Goal: Task Accomplishment & Management: Manage account settings

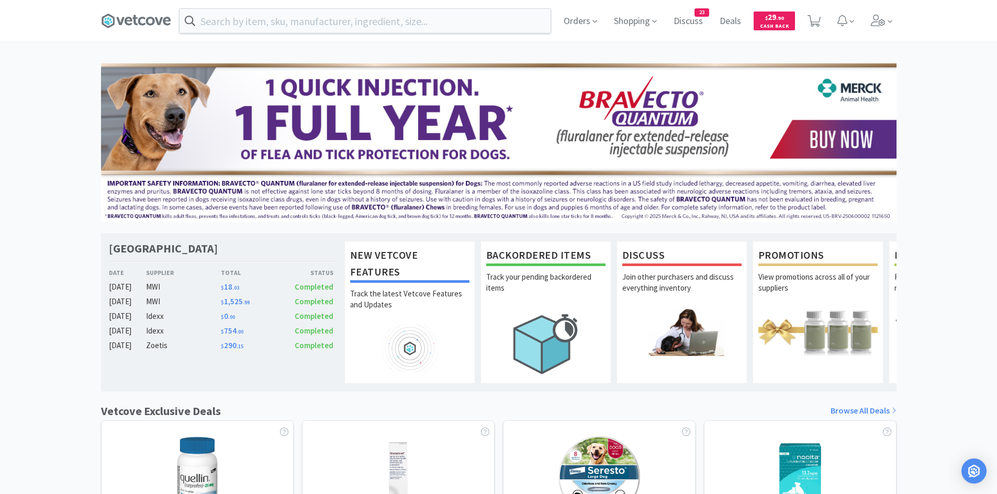
click at [257, 349] on div "$ 290 . 15" at bounding box center [249, 346] width 57 height 13
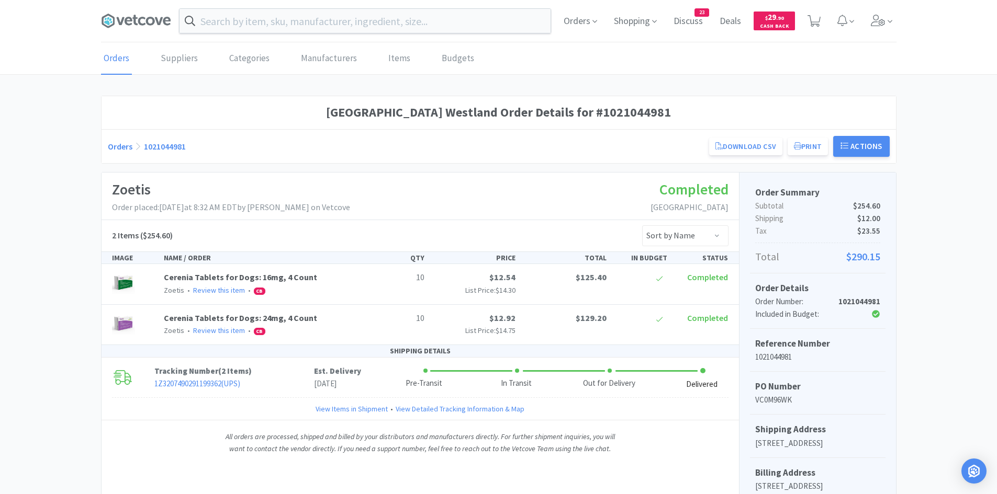
click at [115, 149] on link "Orders" at bounding box center [120, 146] width 25 height 10
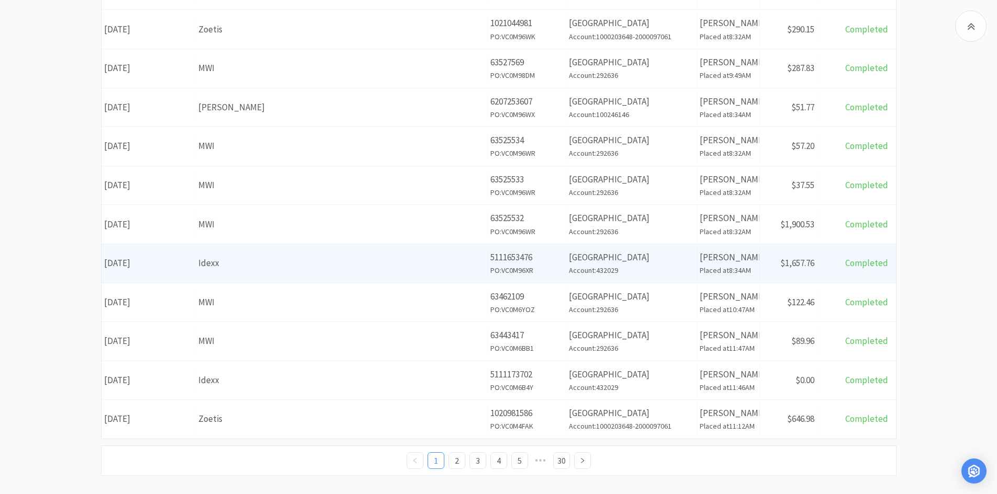
scroll to position [355, 0]
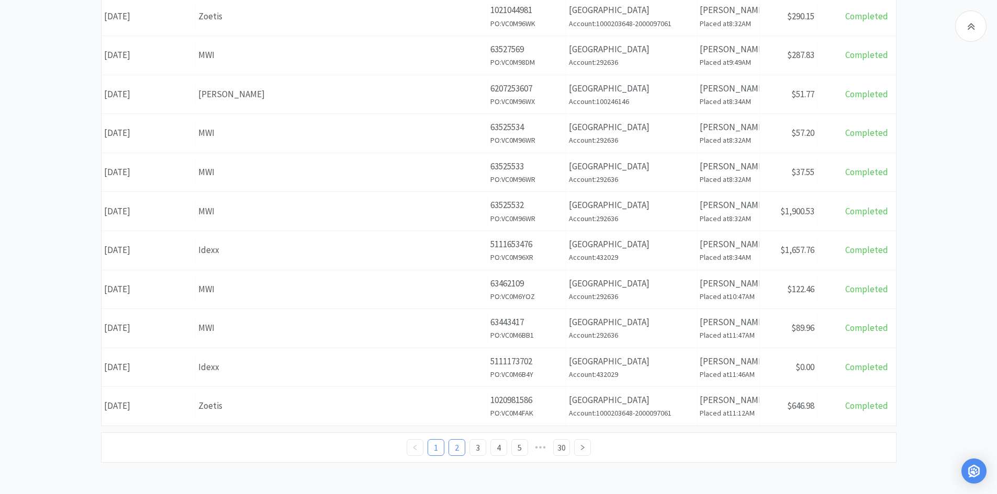
click at [455, 448] on link "2" at bounding box center [457, 448] width 16 height 16
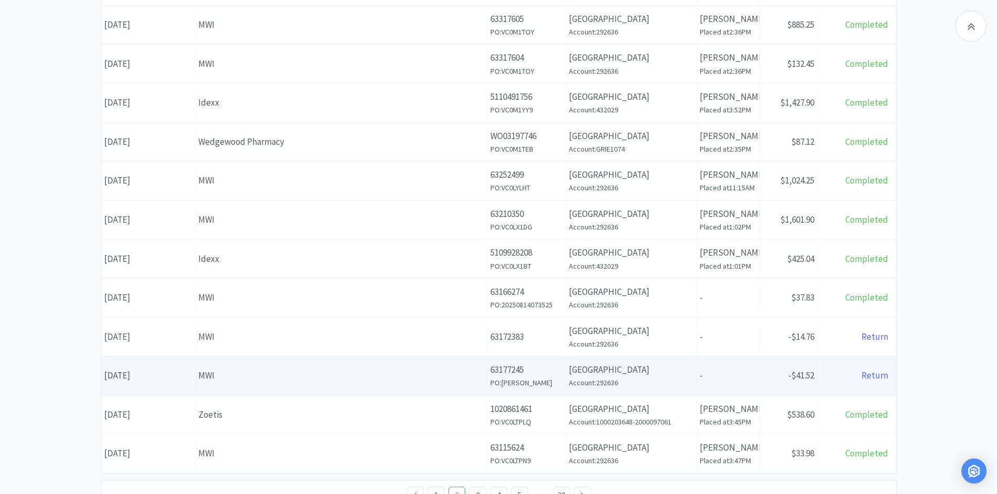
scroll to position [355, 0]
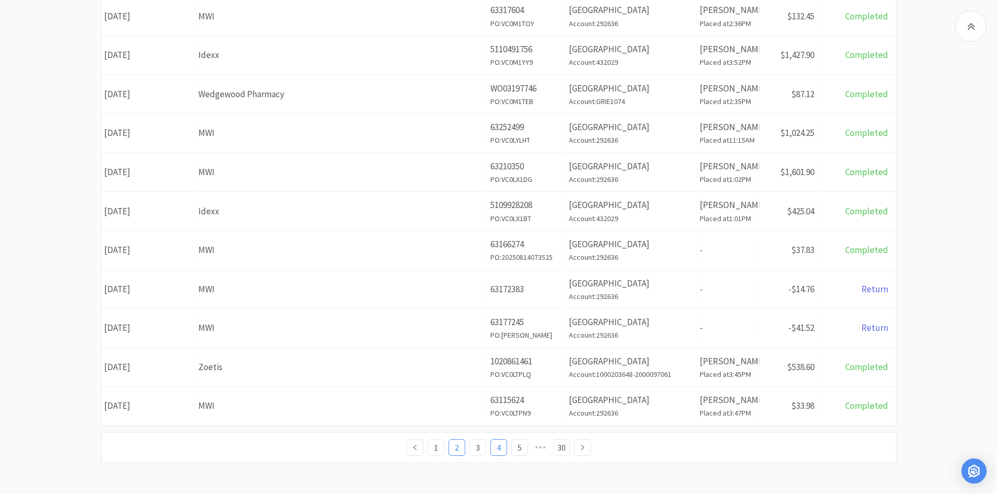
click at [498, 447] on link "4" at bounding box center [499, 448] width 16 height 16
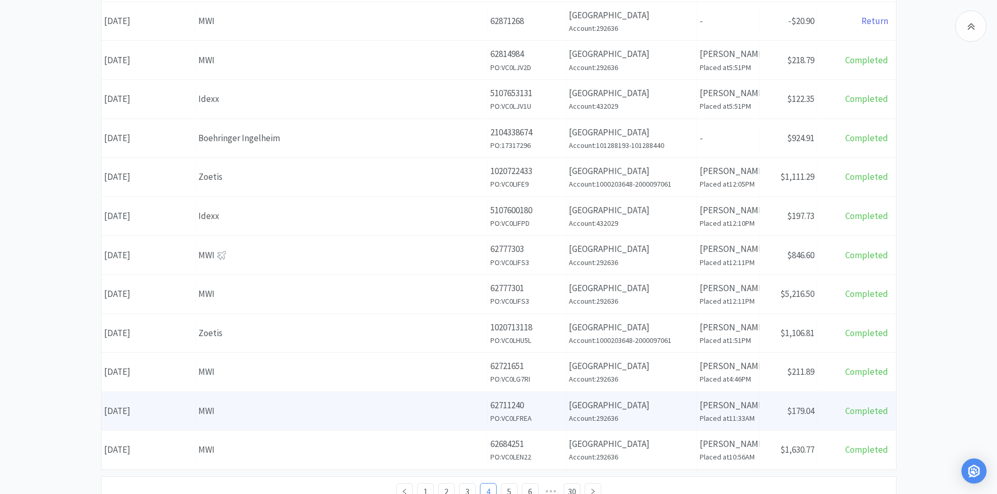
scroll to position [355, 0]
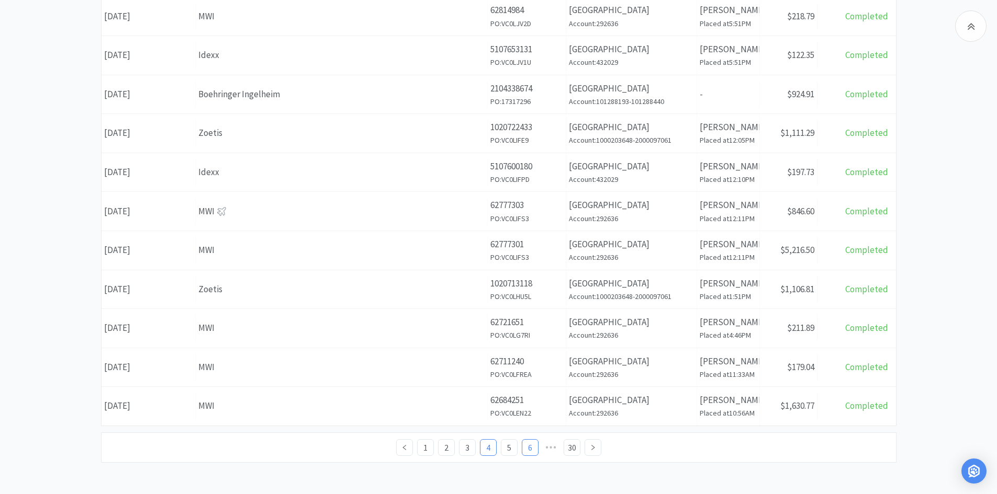
click at [526, 449] on link "6" at bounding box center [530, 448] width 16 height 16
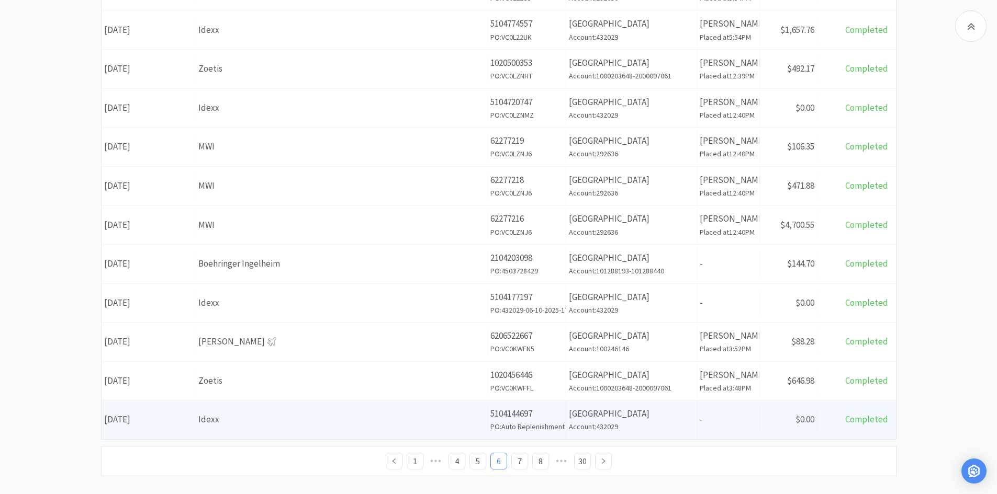
scroll to position [355, 0]
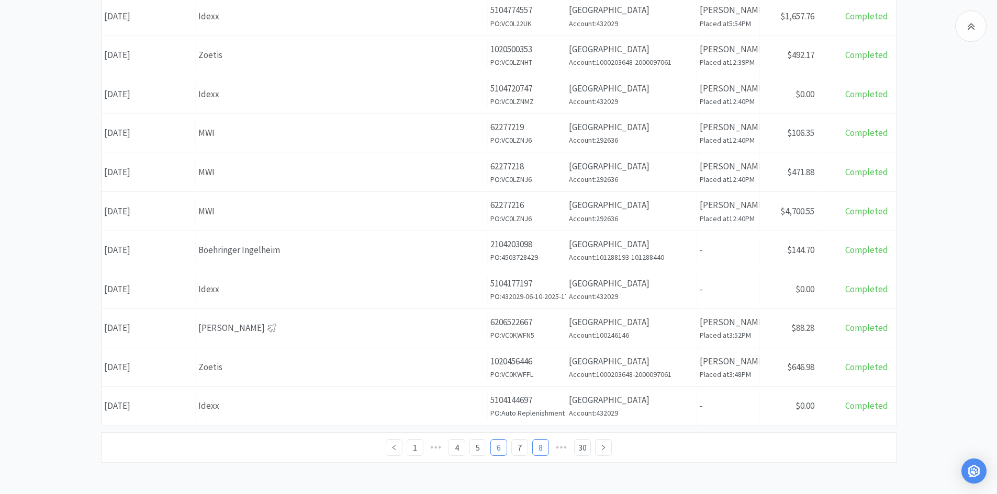
click at [536, 447] on link "8" at bounding box center [541, 448] width 16 height 16
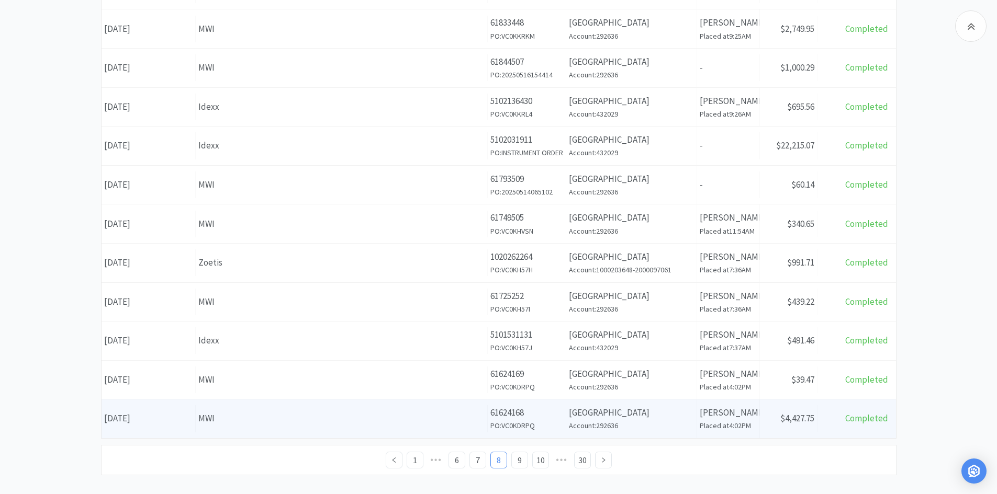
scroll to position [355, 0]
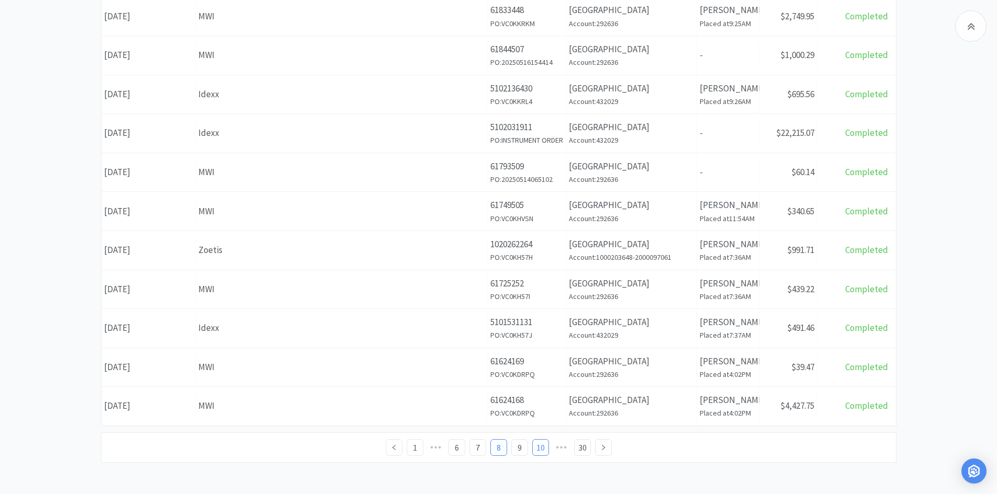
click at [540, 451] on link "10" at bounding box center [541, 448] width 16 height 16
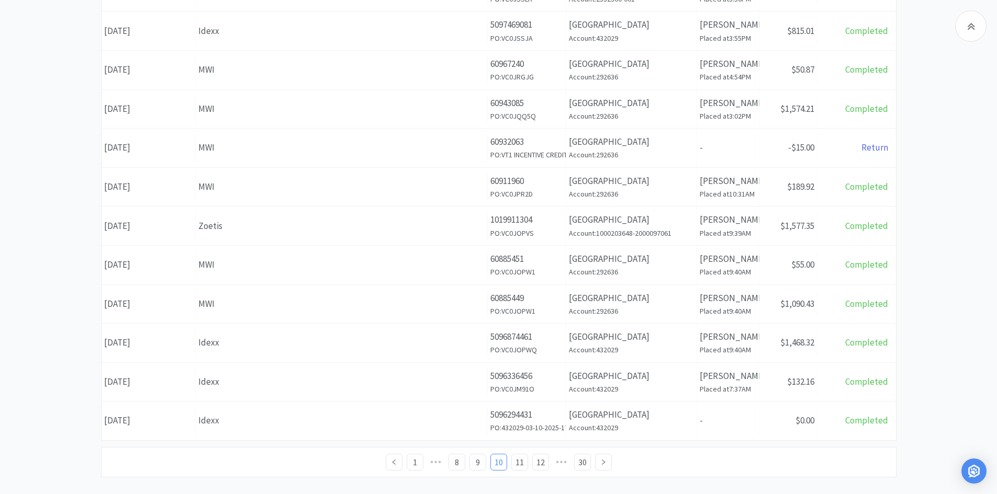
scroll to position [355, 0]
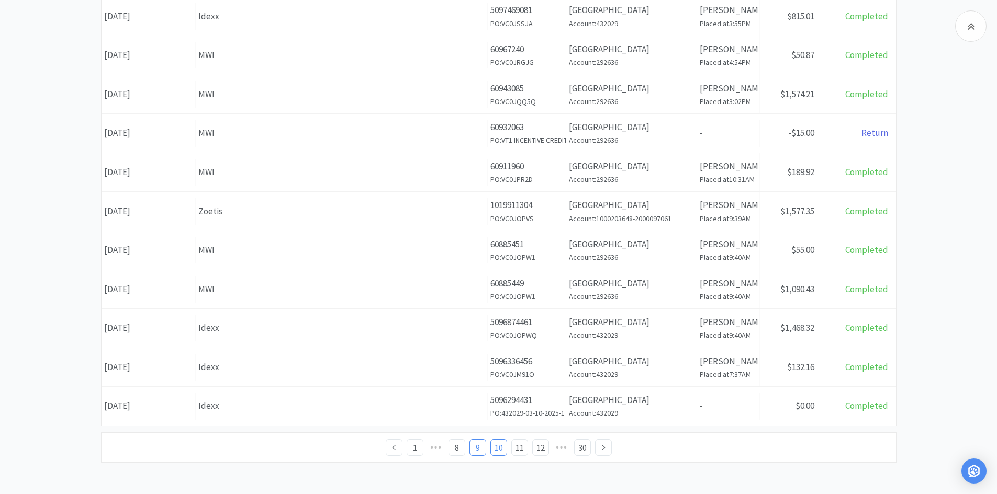
click at [482, 451] on link "9" at bounding box center [478, 448] width 16 height 16
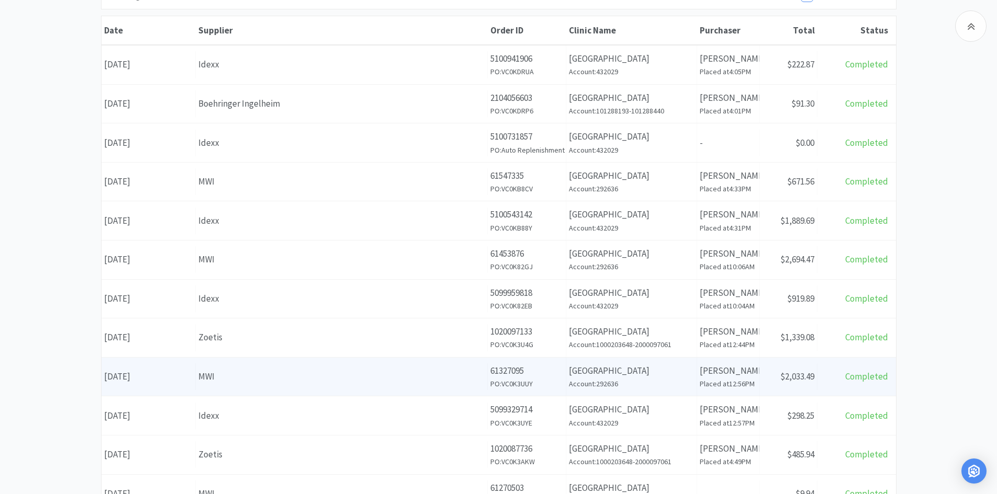
scroll to position [157, 0]
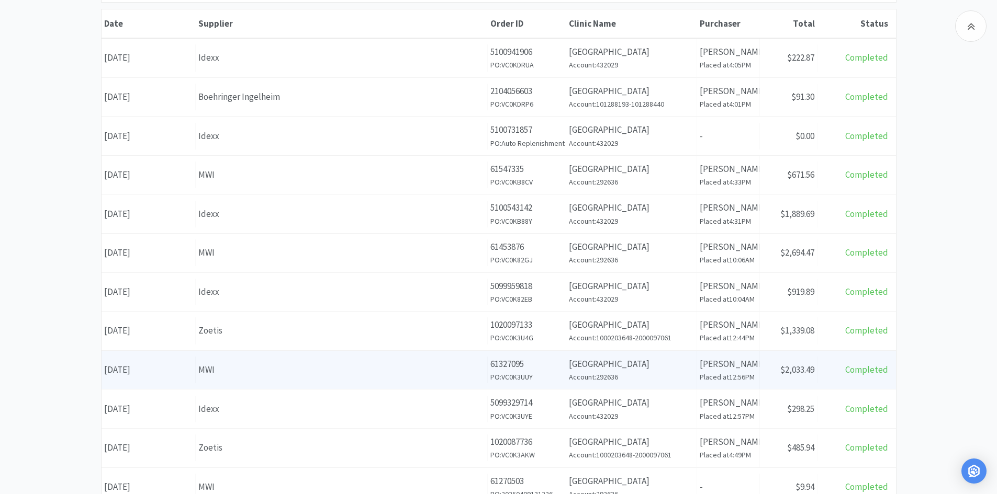
click at [340, 380] on div "Supplier MWI" at bounding box center [342, 370] width 292 height 27
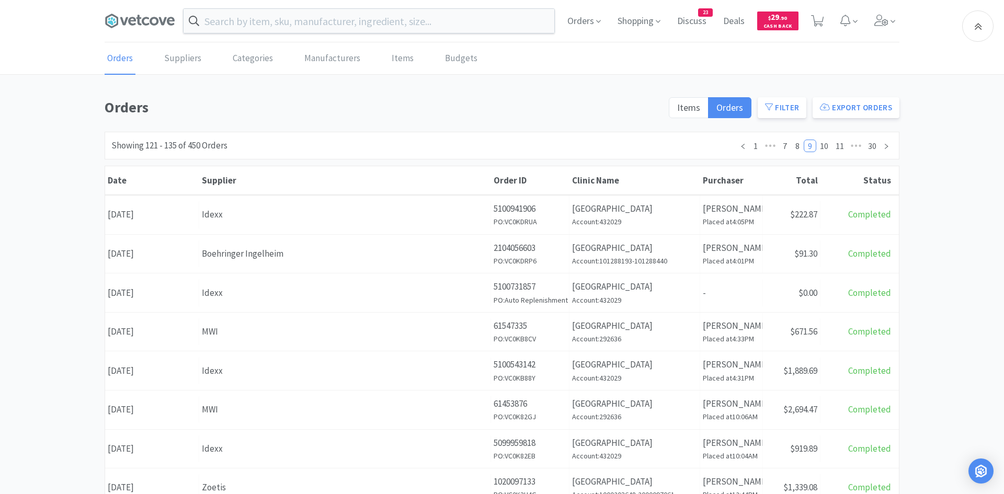
click at [340, 380] on body "Orders Shopping Discuss Discuss 23 Deals Deals $ 29 . 90 Cash Back Orders Suppl…" at bounding box center [502, 247] width 1004 height 494
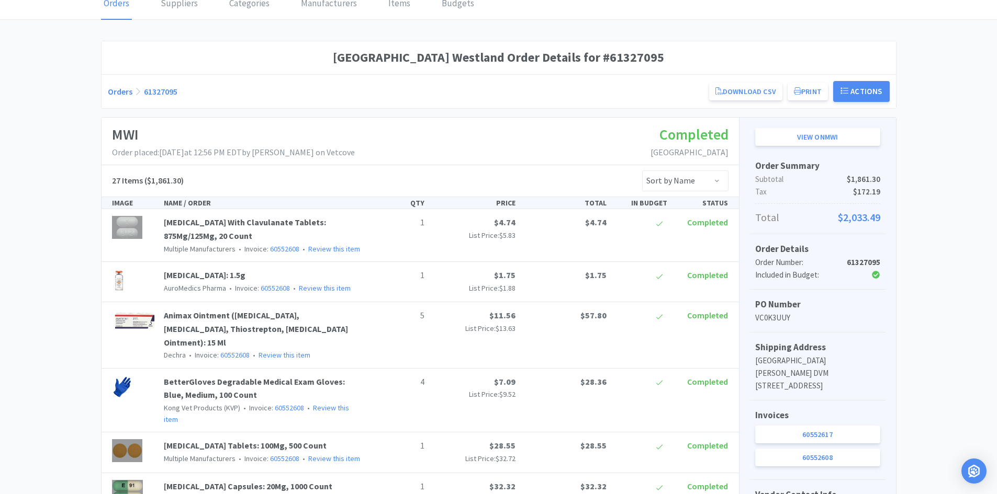
scroll to position [52, 0]
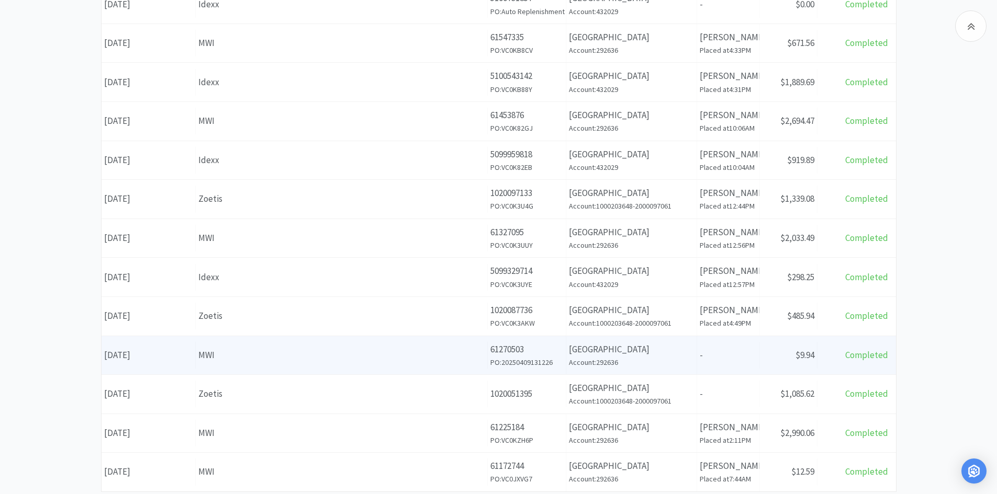
scroll to position [314, 0]
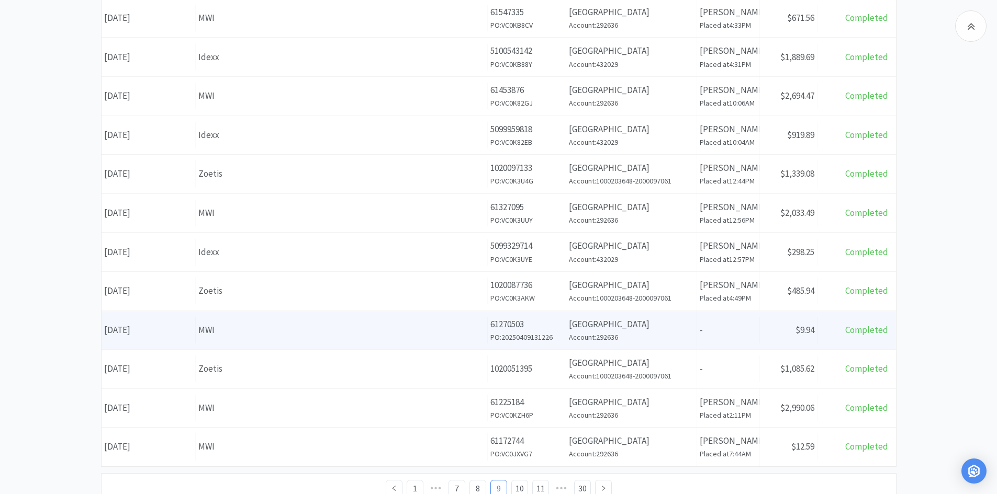
click at [275, 340] on div "Supplier MWI" at bounding box center [342, 330] width 292 height 27
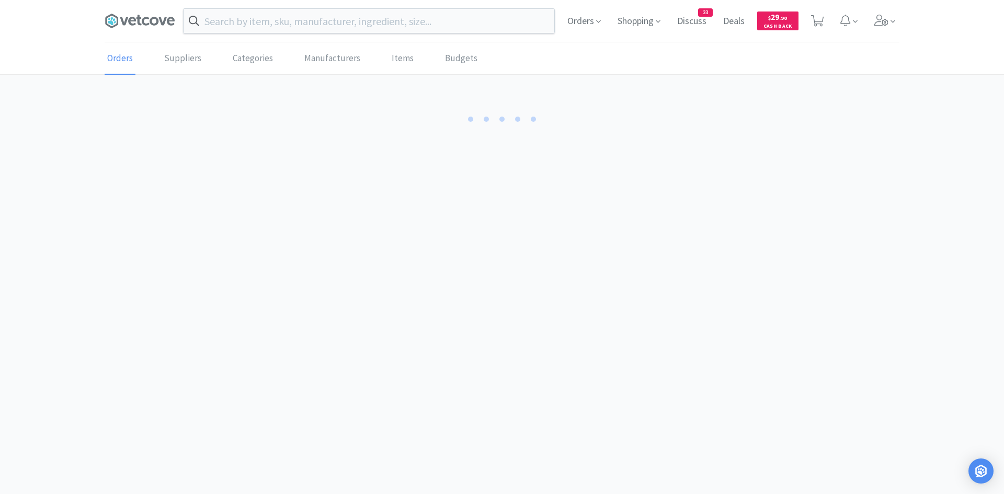
click at [275, 340] on body "Orders Shopping Discuss Discuss 23 Deals Deals $ 29 . 90 Cash Back Orders Suppl…" at bounding box center [502, 247] width 1004 height 494
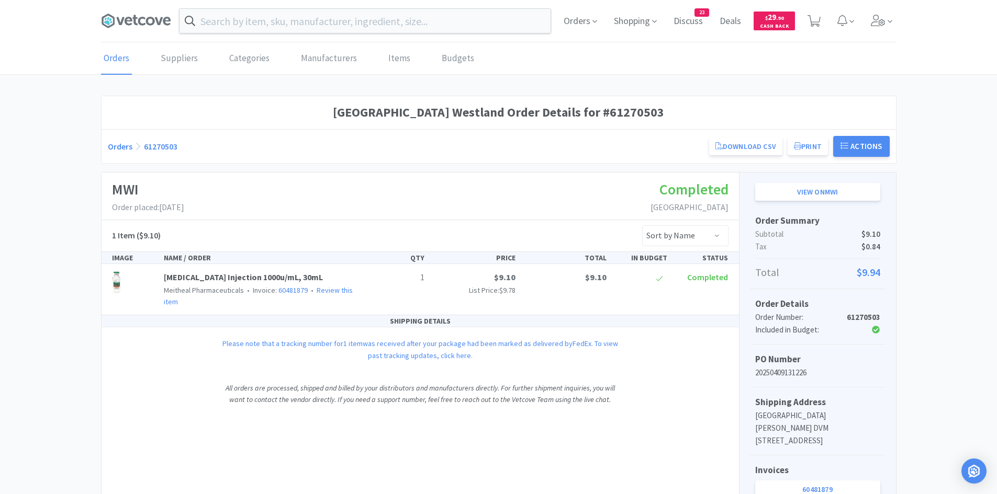
scroll to position [314, 0]
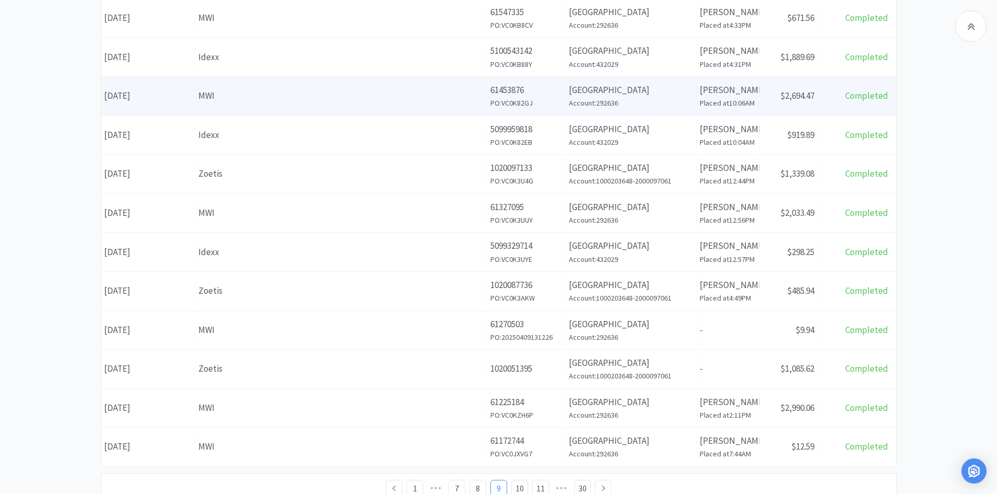
click at [235, 106] on div "Supplier MWI" at bounding box center [342, 96] width 292 height 27
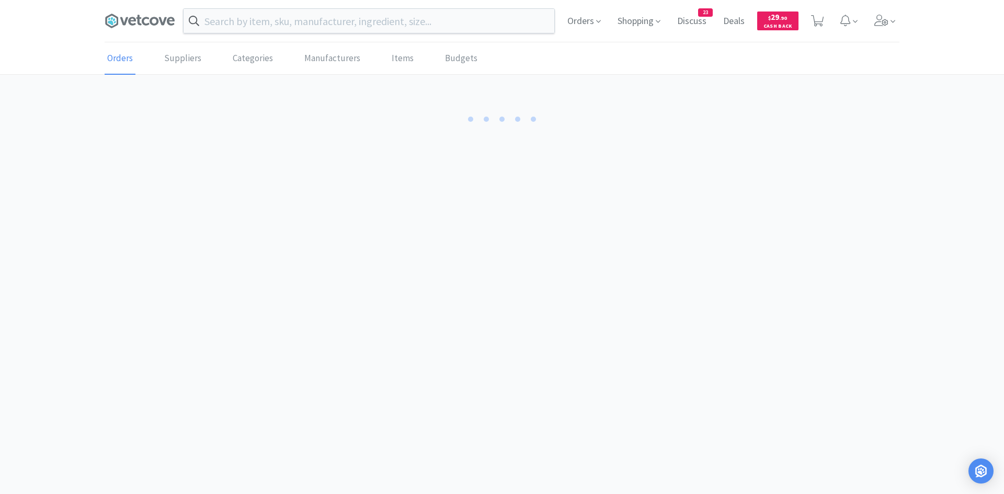
click at [235, 106] on div at bounding box center [502, 123] width 795 height 55
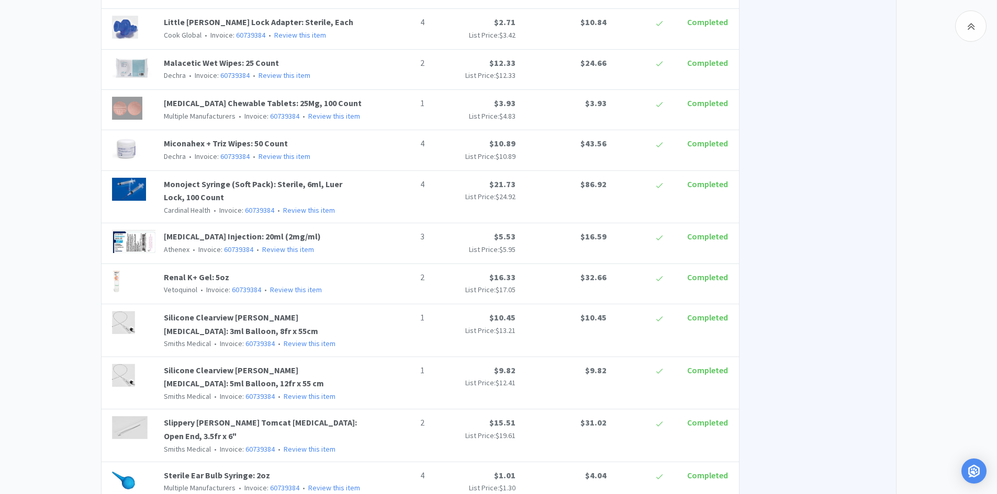
scroll to position [366, 0]
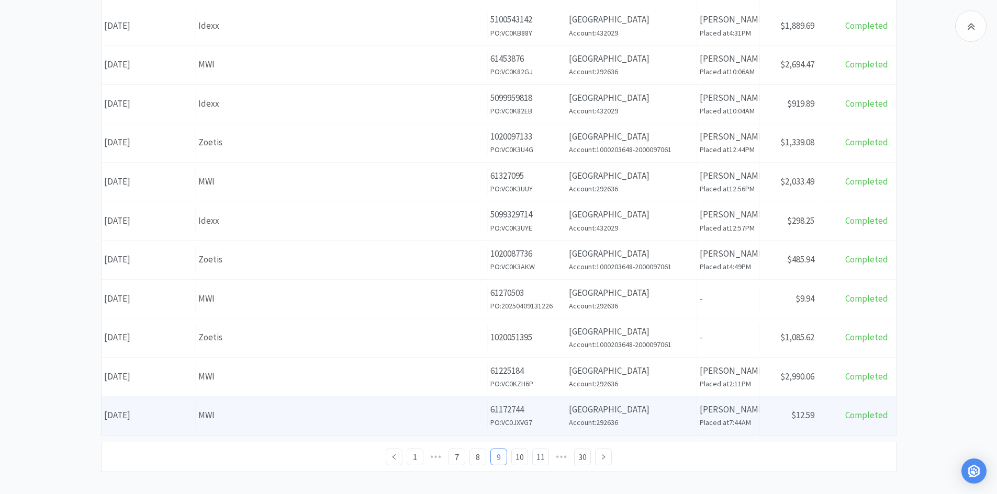
scroll to position [355, 0]
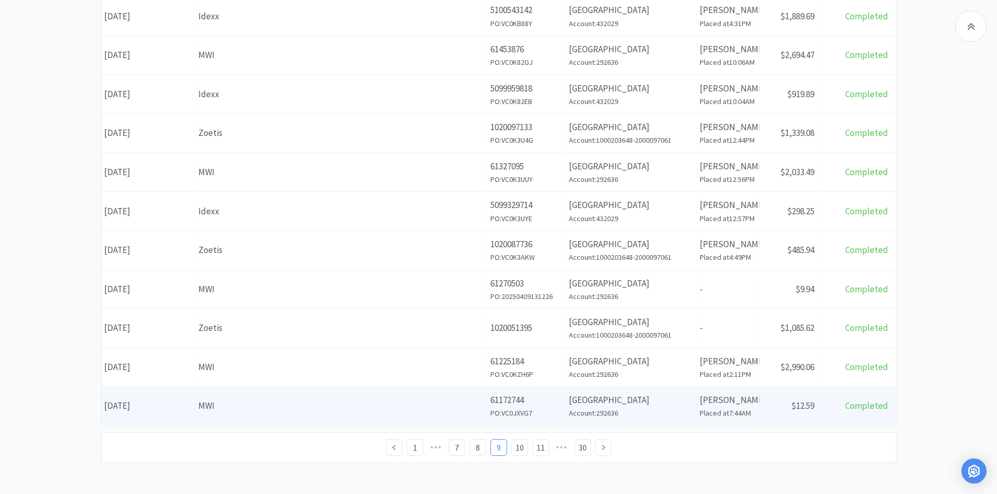
click at [266, 412] on div "MWI" at bounding box center [341, 406] width 286 height 14
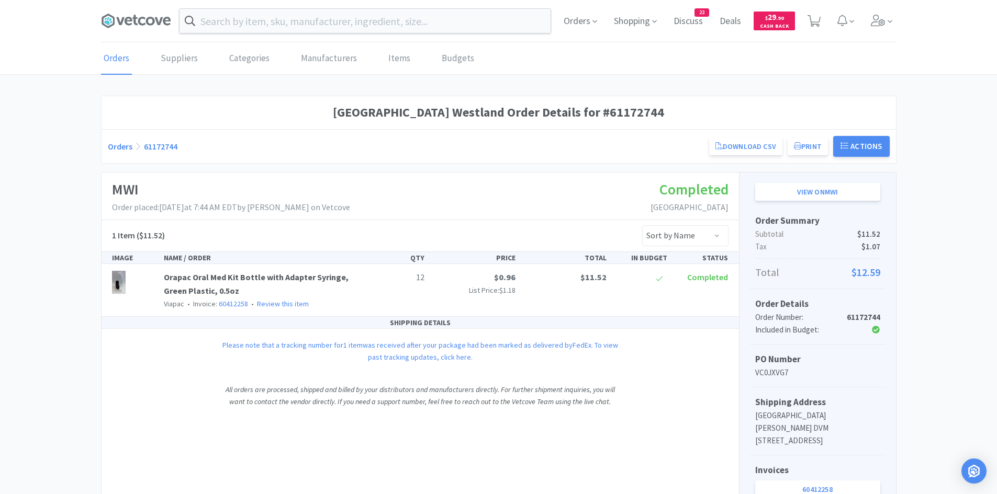
scroll to position [355, 0]
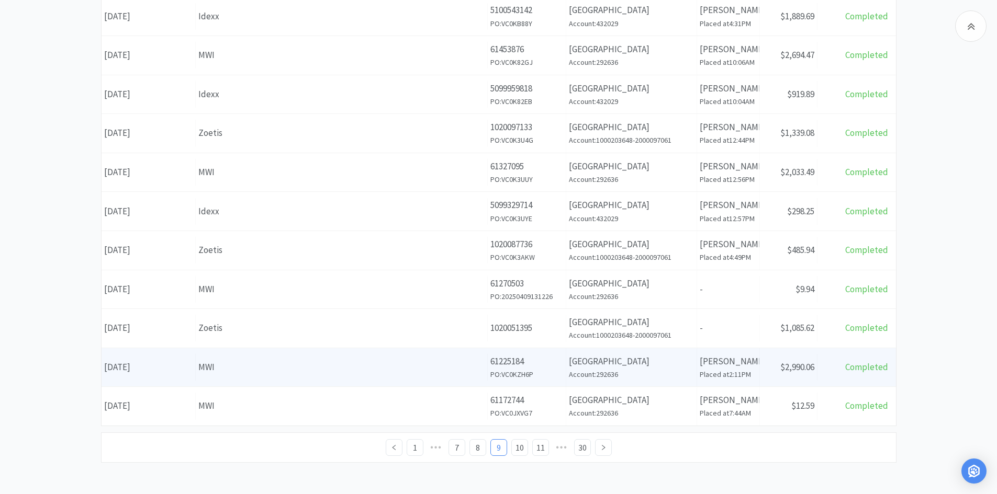
click at [250, 375] on div "Supplier MWI" at bounding box center [342, 367] width 292 height 27
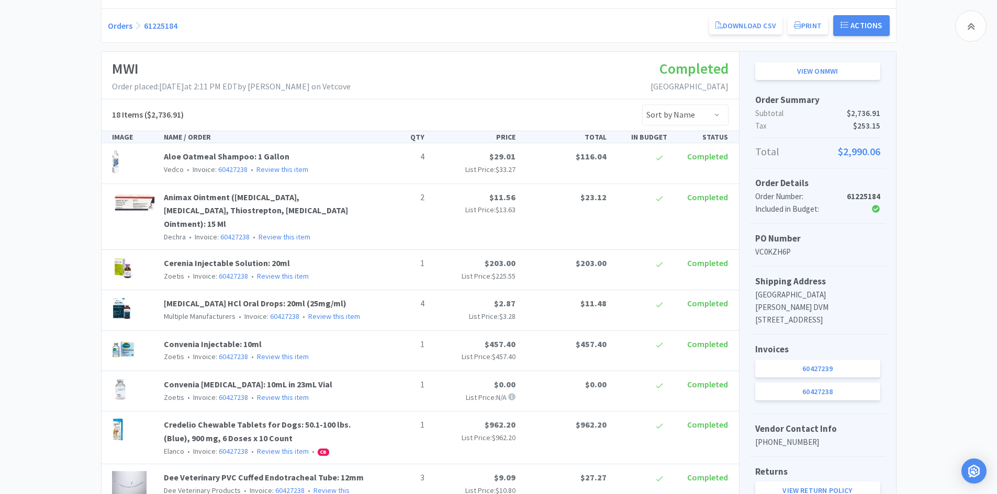
scroll to position [105, 0]
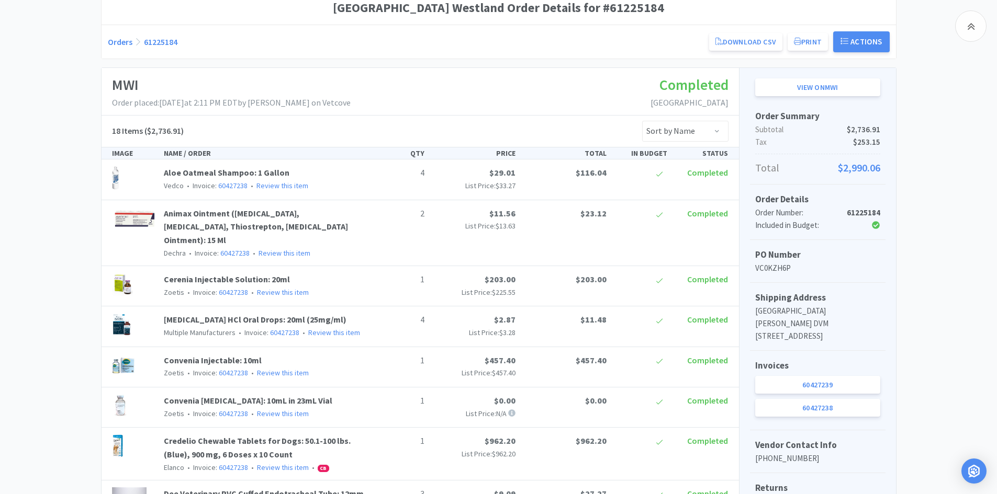
scroll to position [355, 0]
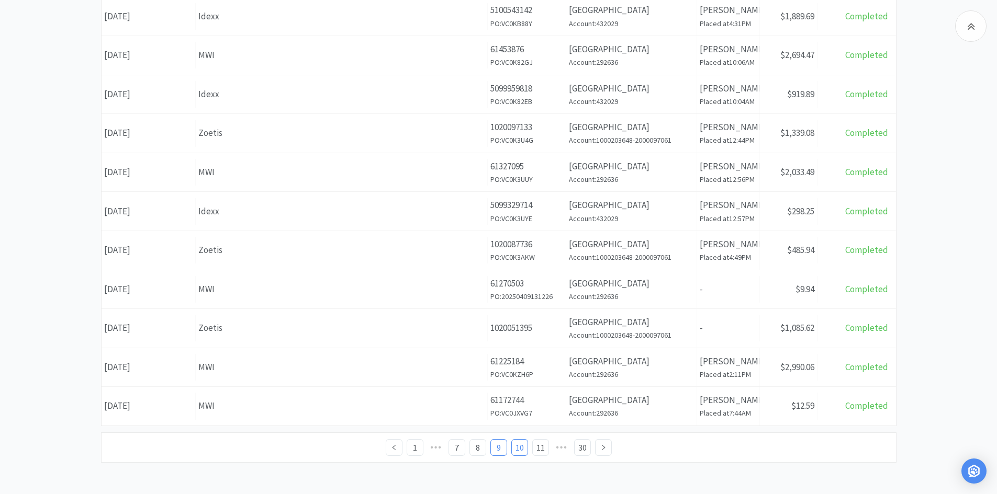
click at [524, 448] on link "10" at bounding box center [520, 448] width 16 height 16
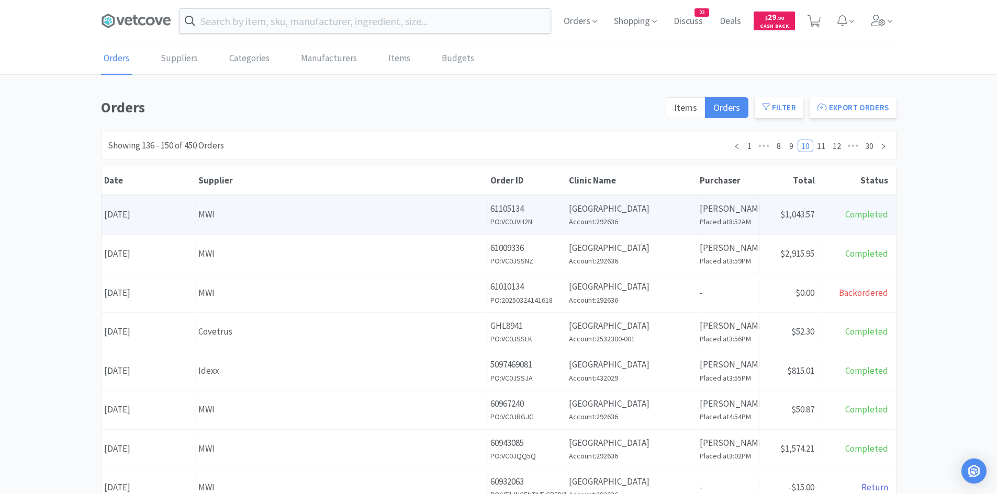
click at [252, 223] on div "Supplier MWI" at bounding box center [342, 214] width 292 height 27
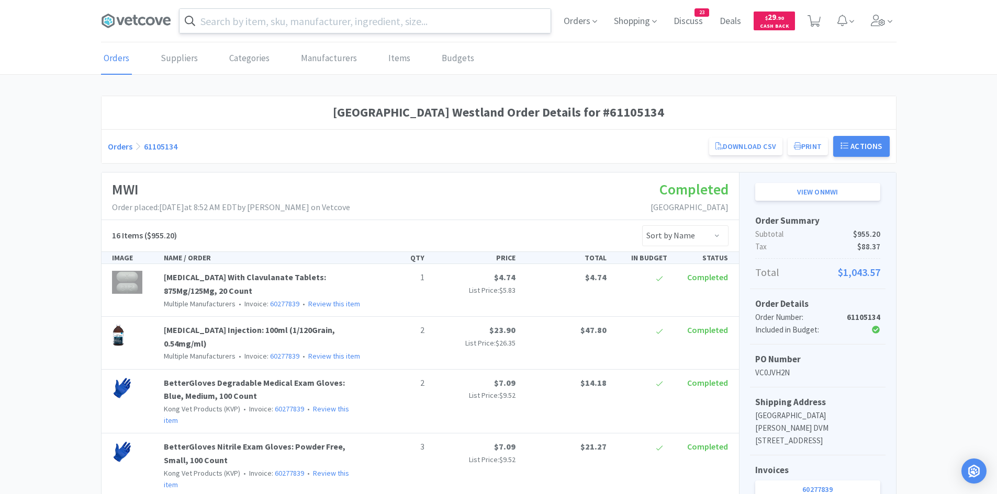
click at [303, 24] on input "text" at bounding box center [364, 21] width 371 height 24
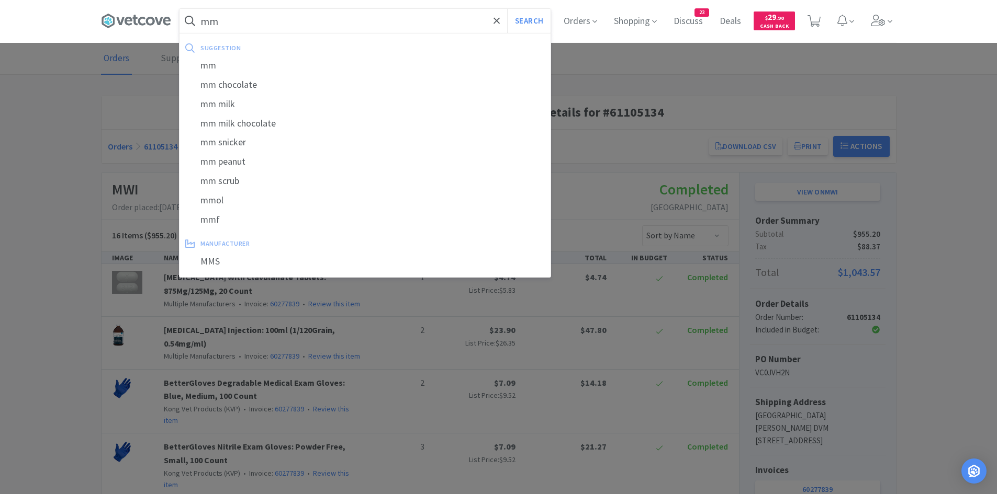
type input "m"
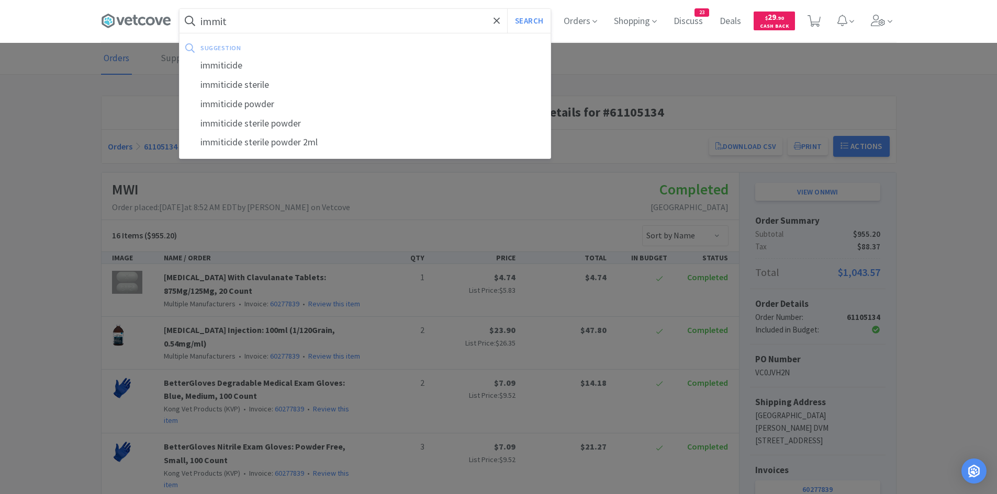
click at [205, 60] on div "immiticide" at bounding box center [364, 65] width 371 height 19
type input "immiticide"
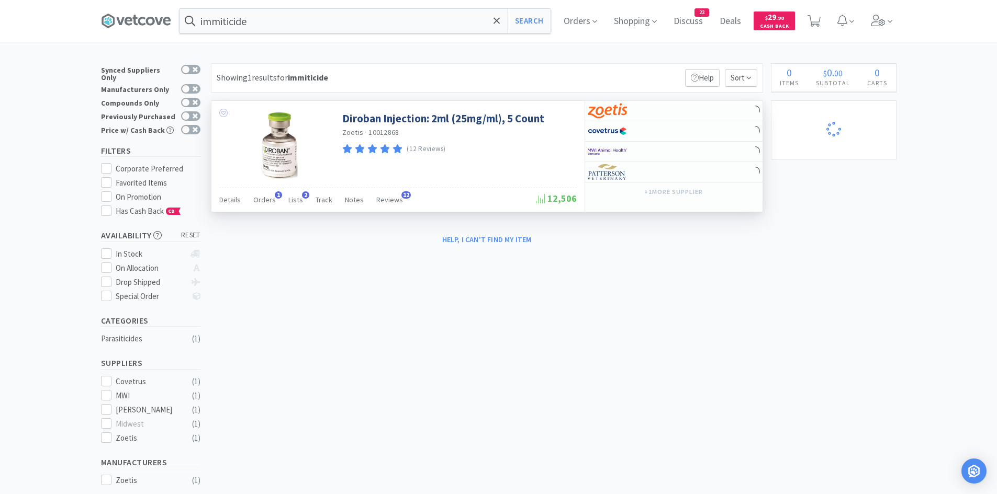
select select "10"
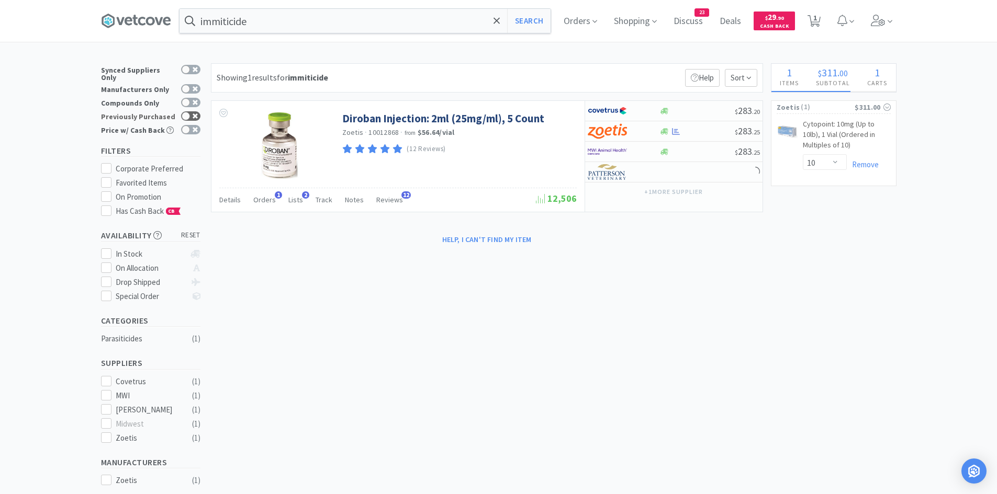
click at [189, 112] on div at bounding box center [186, 116] width 8 height 8
checkbox input "true"
select select "1"
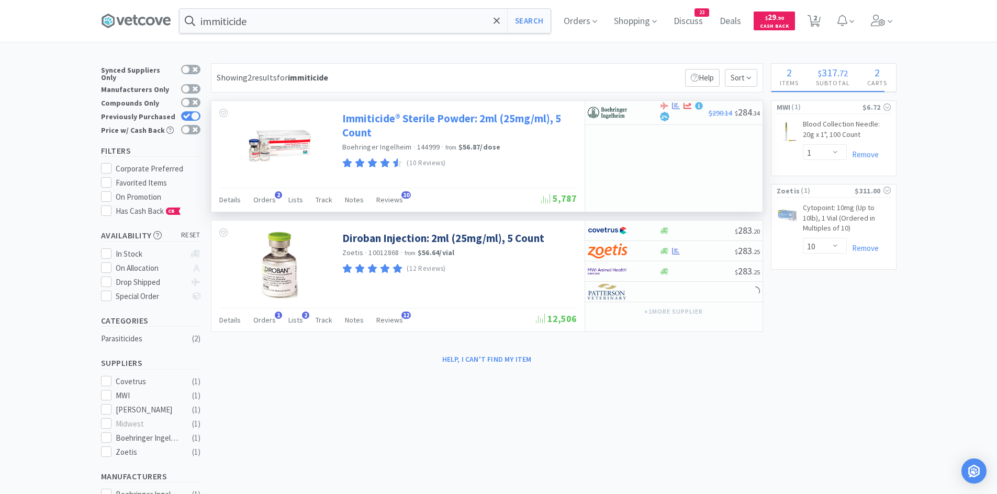
click at [386, 121] on link "Immiticide® Sterile Powder: 2ml (25mg/ml), 5 Count" at bounding box center [458, 125] width 232 height 29
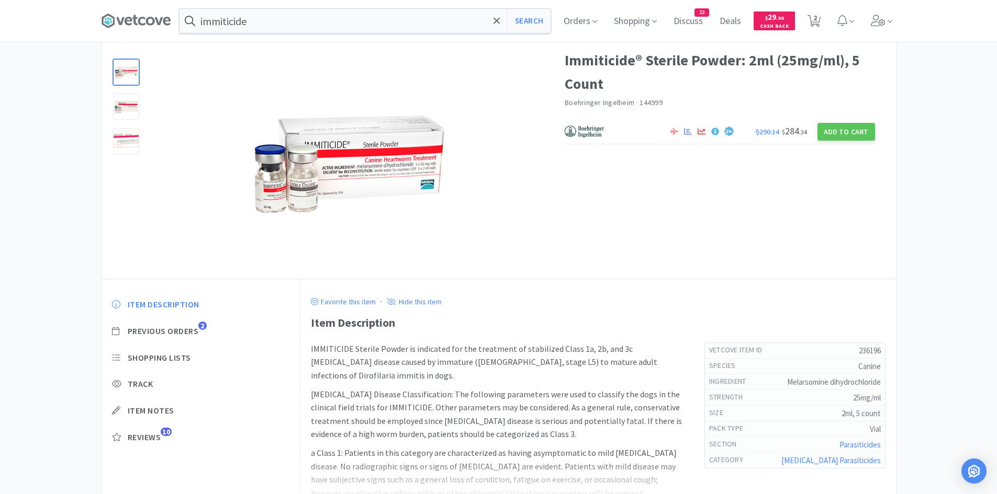
scroll to position [144, 0]
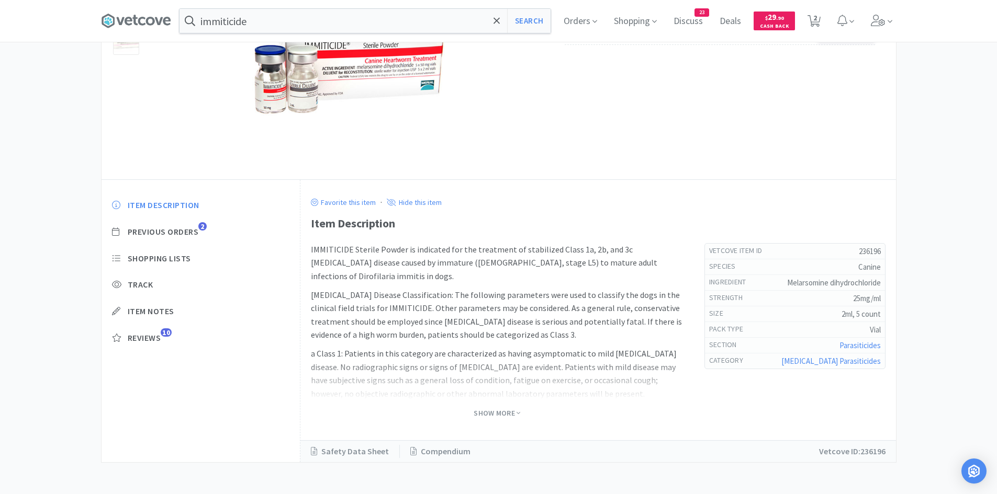
click at [180, 225] on div "Item Description Previous Orders 2 Shopping Lists Track Item Notes Reviews 10" at bounding box center [200, 279] width 199 height 180
click at [177, 230] on span "Previous Orders" at bounding box center [163, 232] width 71 height 11
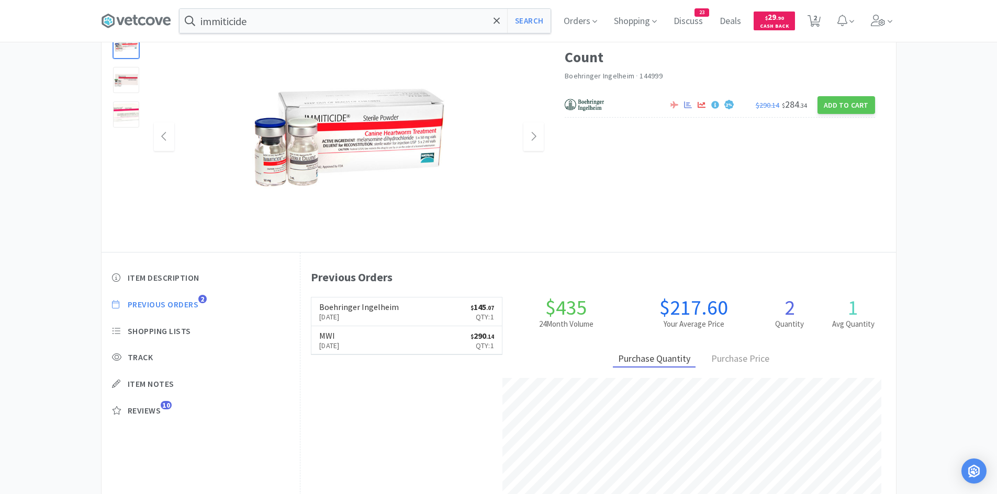
scroll to position [0, 0]
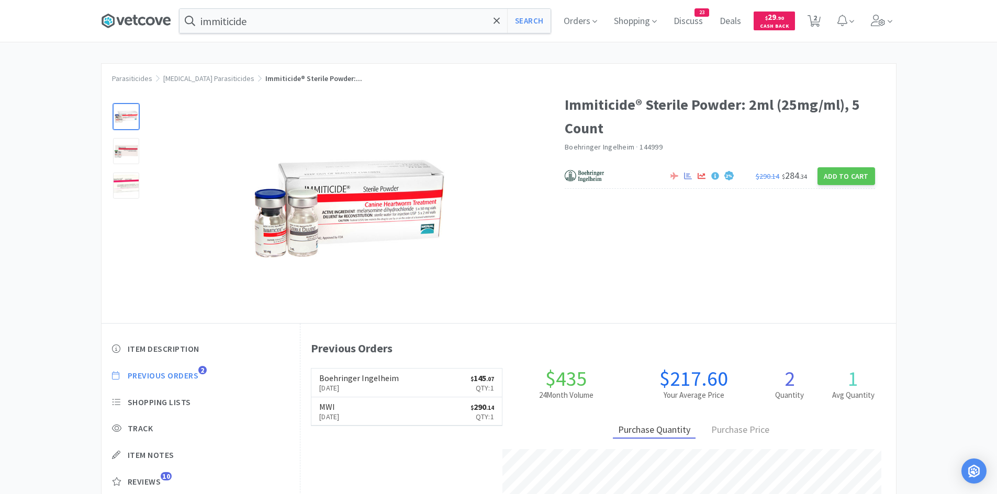
click at [132, 16] on icon at bounding box center [136, 21] width 70 height 16
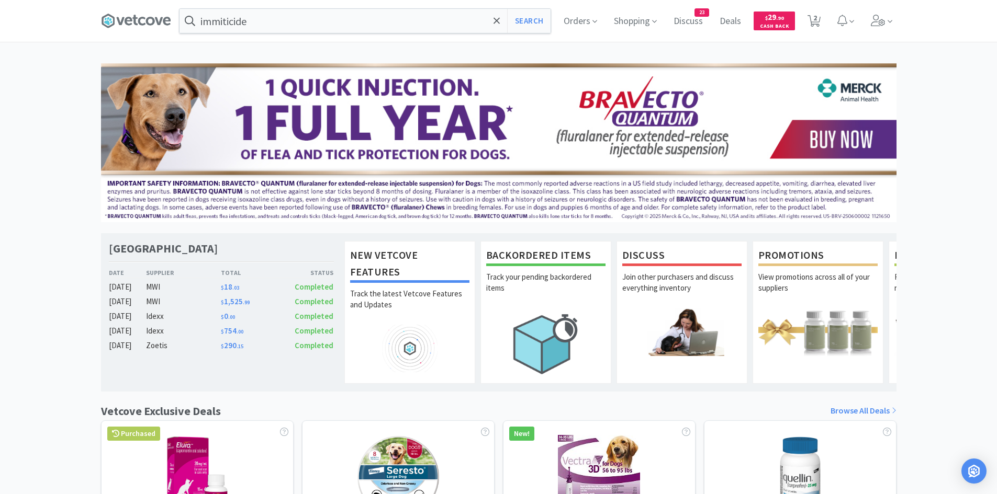
click at [199, 367] on div "[GEOGRAPHIC_DATA] [GEOGRAPHIC_DATA] Date Supplier Total Status [DATE] MWI $ 18 …" at bounding box center [221, 312] width 241 height 158
click at [201, 353] on div "[GEOGRAPHIC_DATA] [GEOGRAPHIC_DATA] Date Supplier Total Status [DATE] MWI $ 18 …" at bounding box center [221, 312] width 241 height 158
click at [598, 21] on span "Orders" at bounding box center [580, 21] width 42 height 42
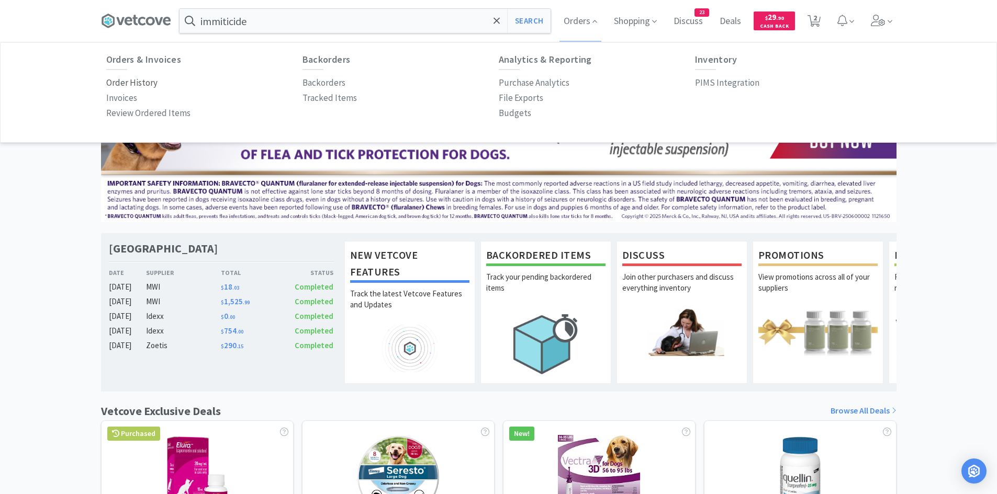
click at [145, 83] on p "Order History" at bounding box center [131, 83] width 51 height 14
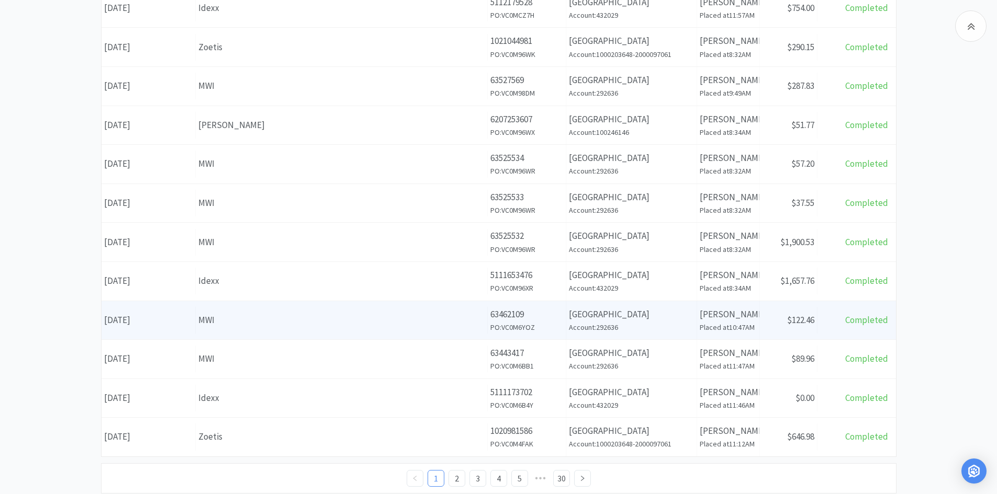
scroll to position [355, 0]
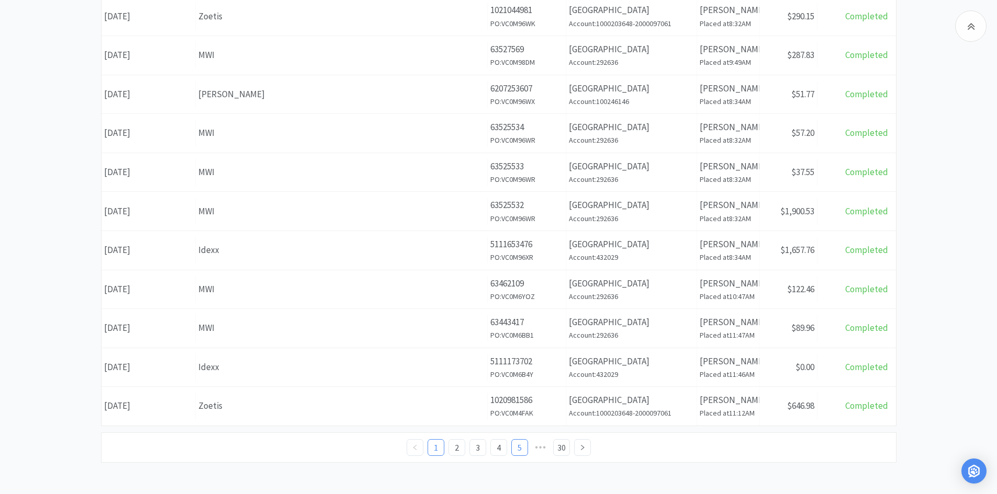
click at [521, 440] on link "5" at bounding box center [520, 448] width 16 height 16
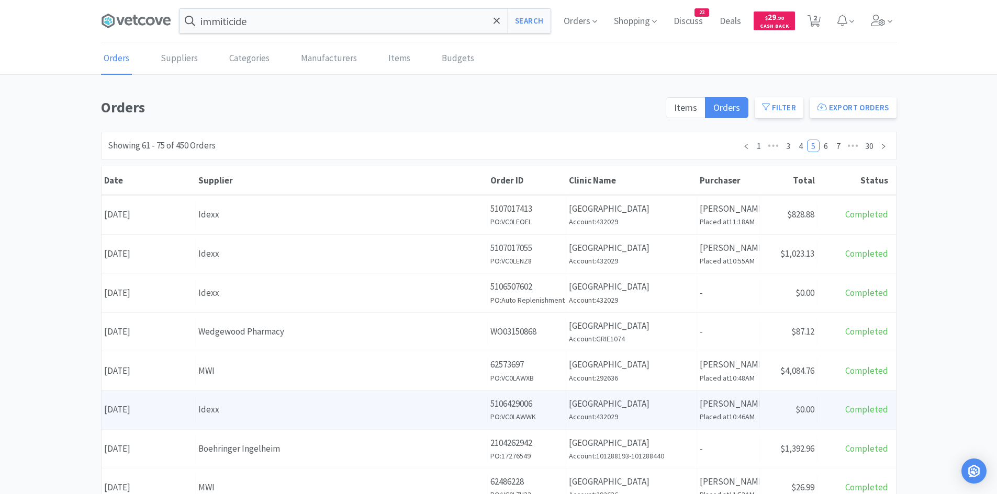
scroll to position [355, 0]
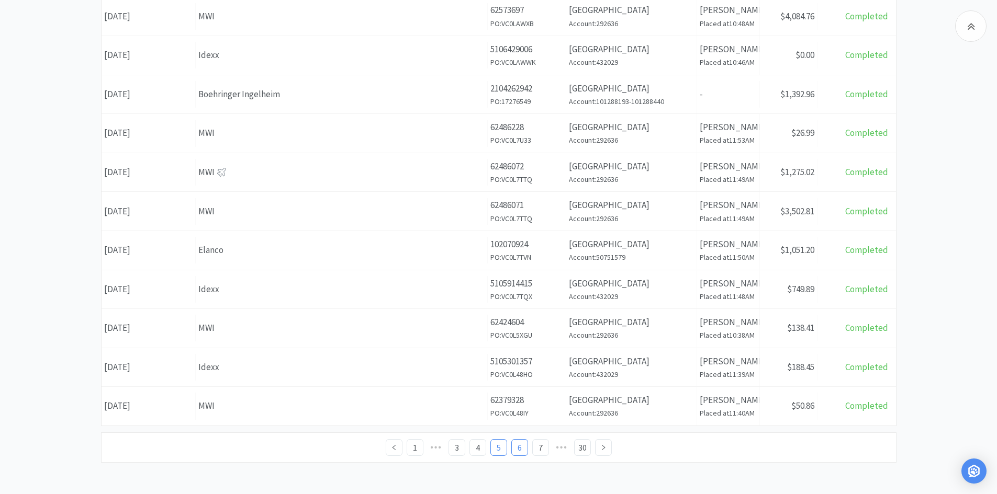
click at [517, 445] on link "6" at bounding box center [520, 448] width 16 height 16
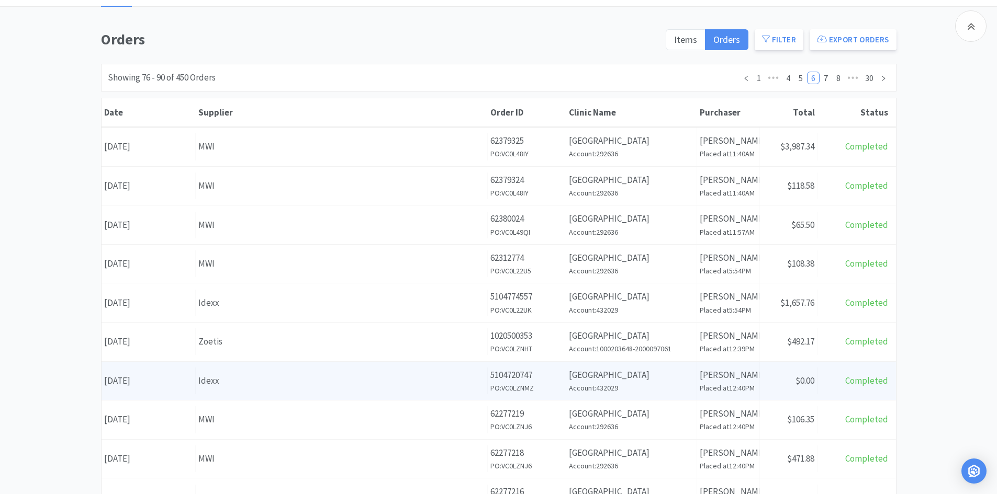
scroll to position [355, 0]
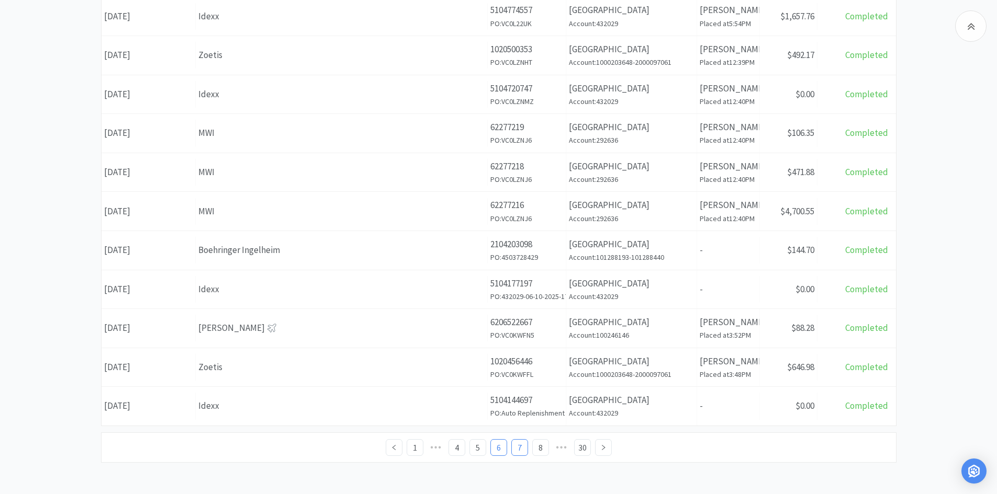
click at [523, 449] on link "7" at bounding box center [520, 448] width 16 height 16
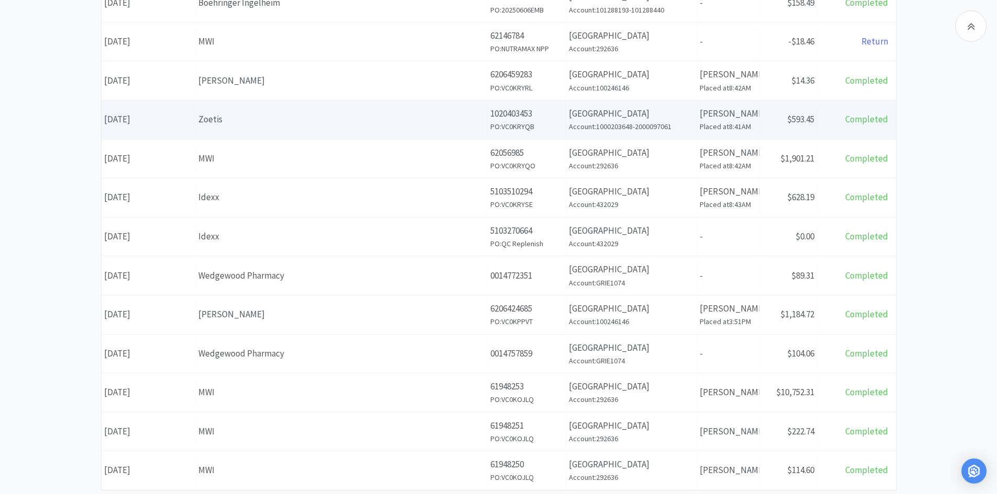
scroll to position [355, 0]
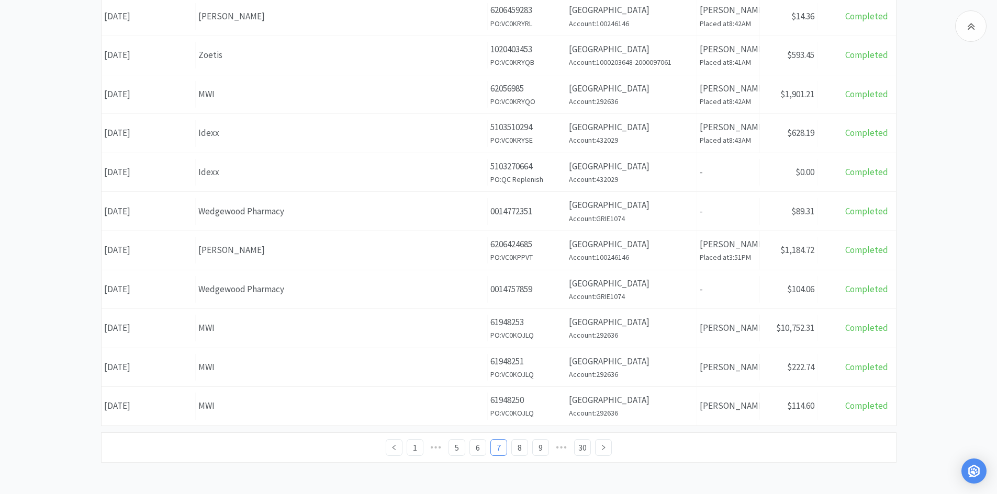
click at [299, 356] on div "Supplier MWI" at bounding box center [342, 367] width 292 height 27
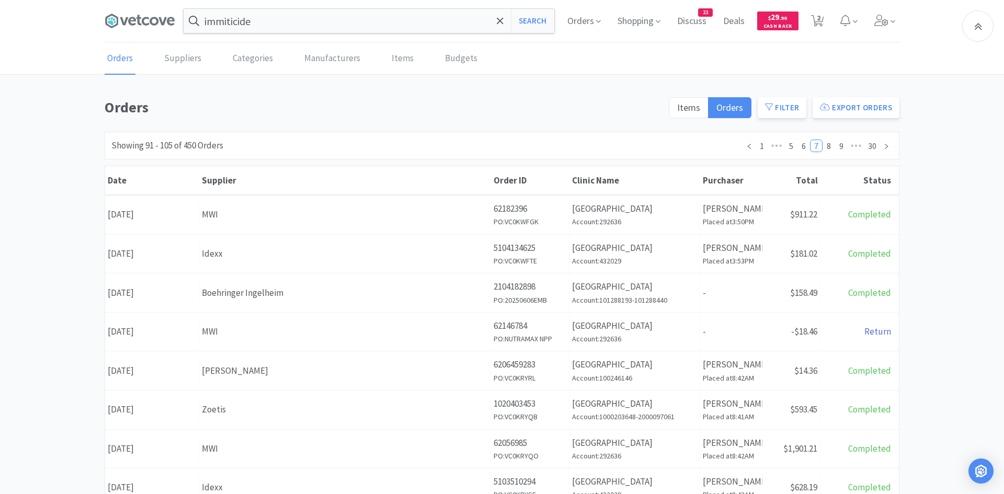
click at [299, 357] on body "immiticide Search Orders Shopping Discuss Discuss 23 Deals Deals $ 29 . 90 Cash…" at bounding box center [502, 247] width 1004 height 494
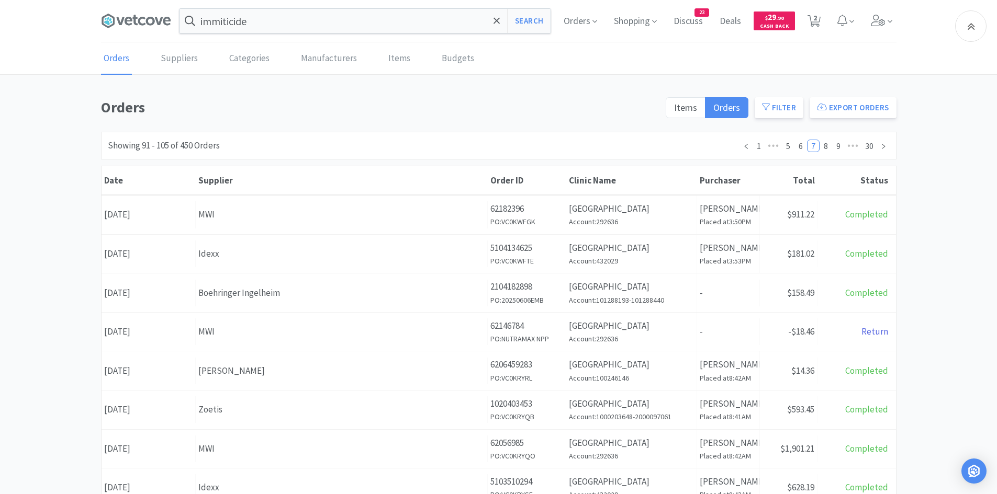
scroll to position [355, 0]
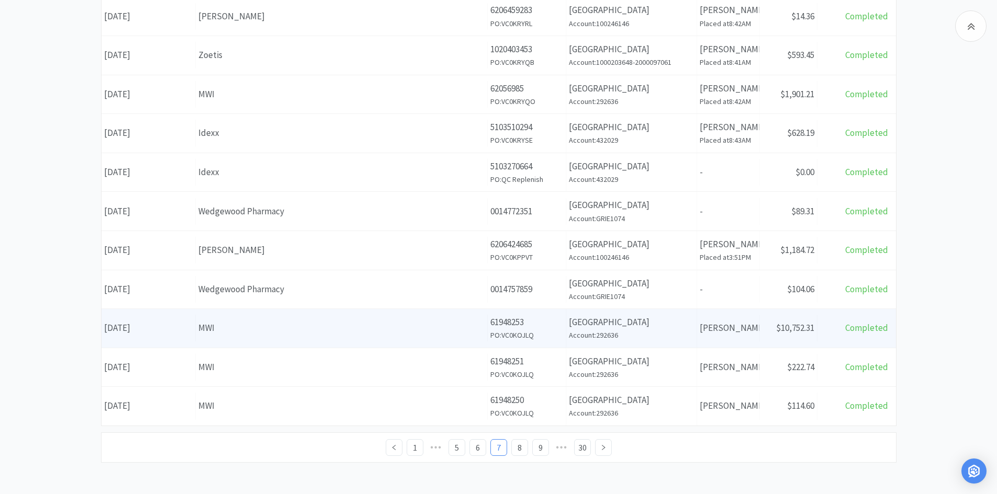
click at [264, 341] on div "Supplier MWI" at bounding box center [342, 328] width 292 height 27
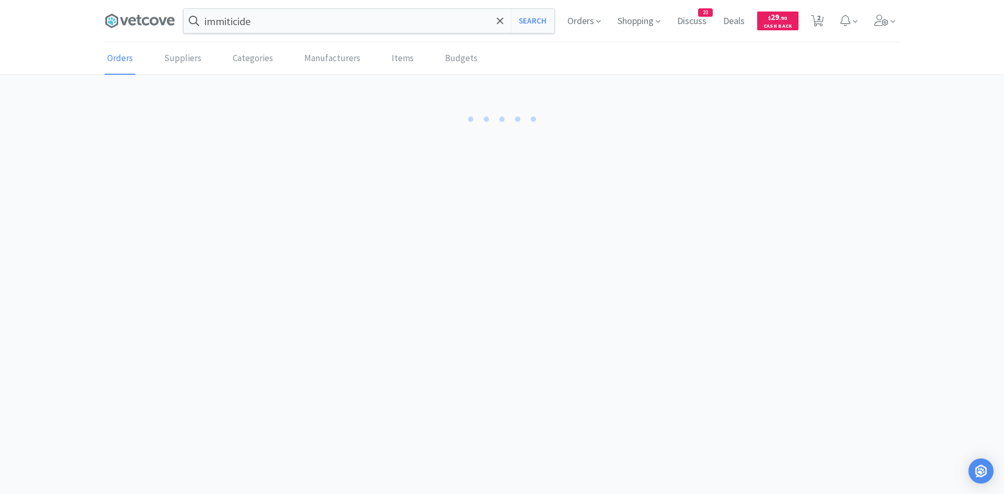
click at [264, 341] on body "immiticide Search Orders Shopping Discuss Discuss 23 Deals Deals $ 29 . 90 Cash…" at bounding box center [502, 247] width 1004 height 494
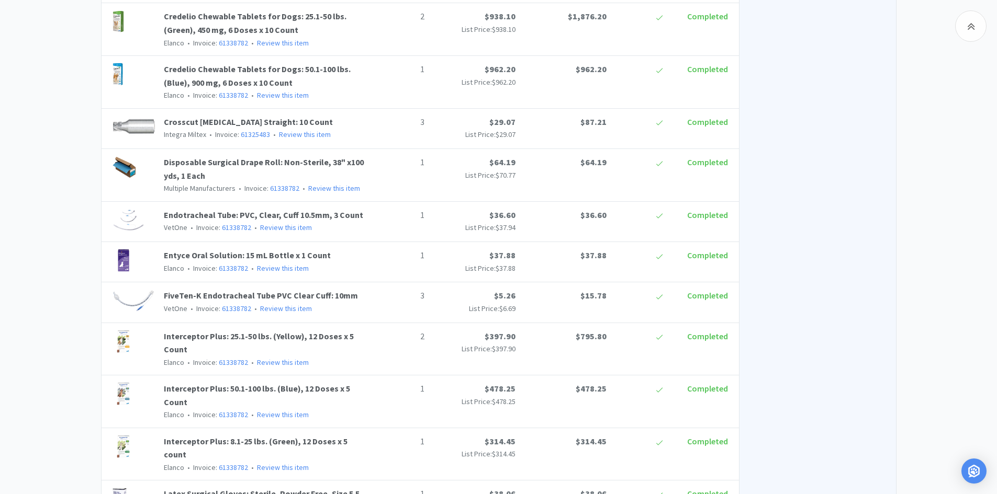
scroll to position [785, 0]
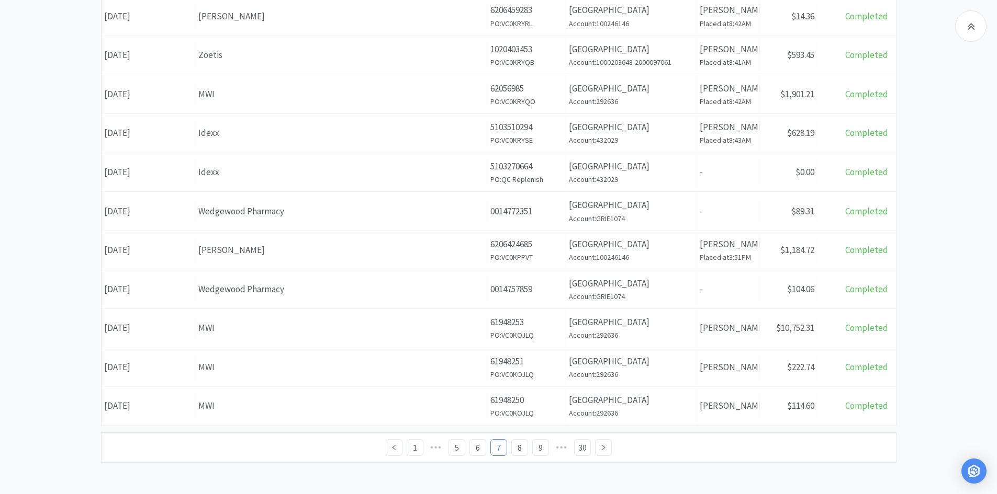
scroll to position [355, 0]
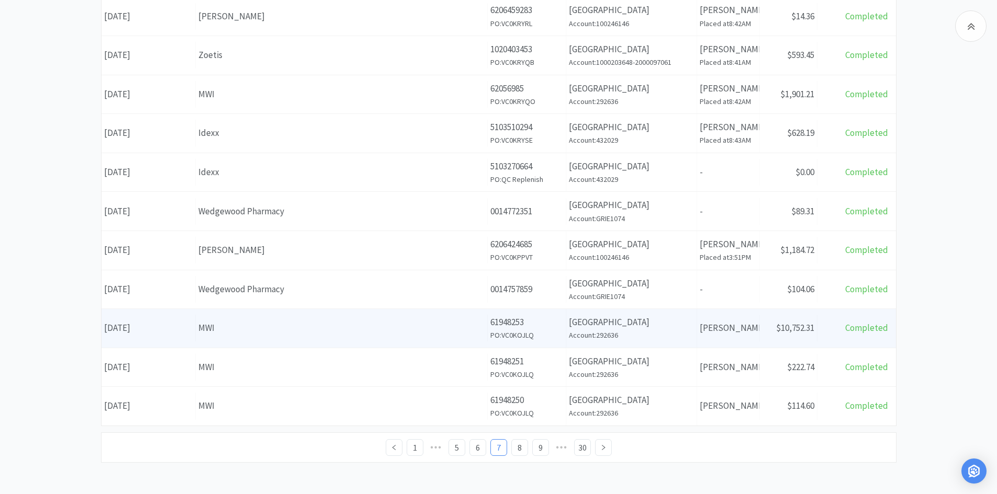
click at [244, 341] on div "Supplier MWI" at bounding box center [342, 328] width 292 height 27
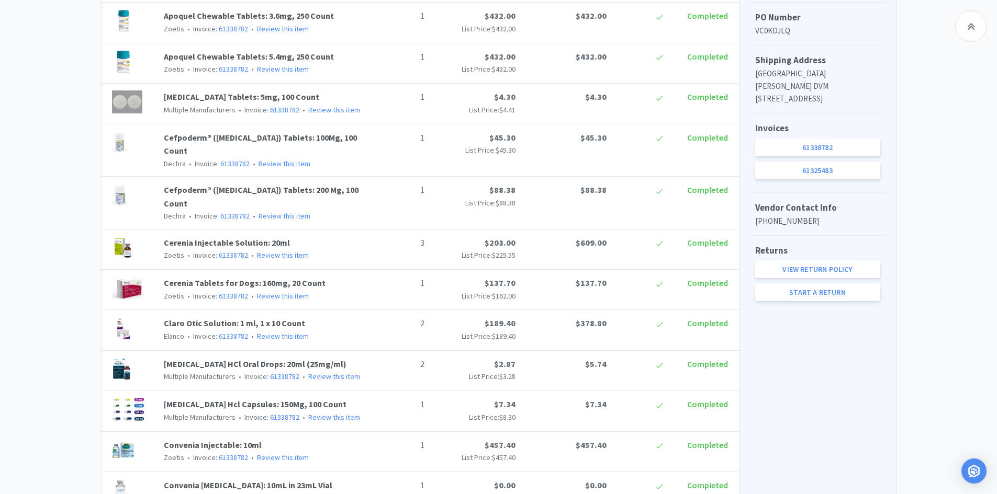
scroll to position [785, 0]
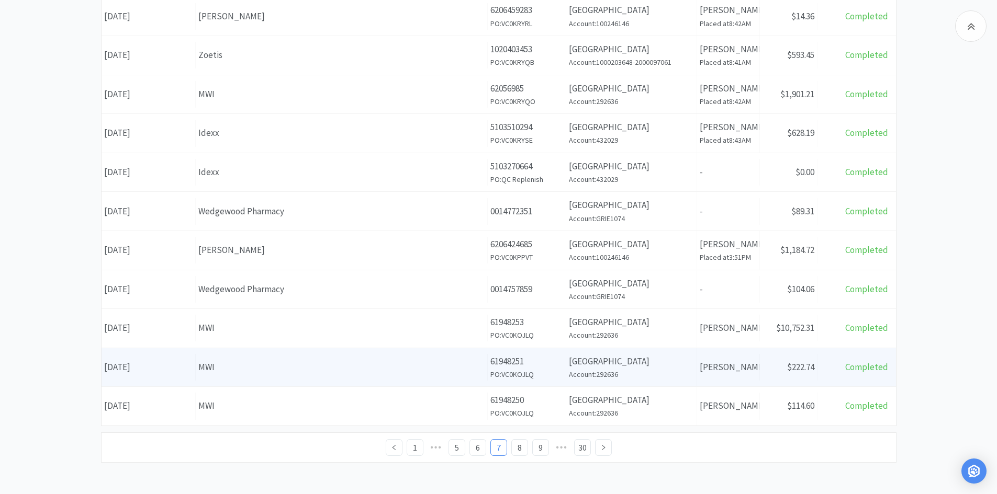
click at [242, 371] on div "MWI" at bounding box center [341, 367] width 286 height 14
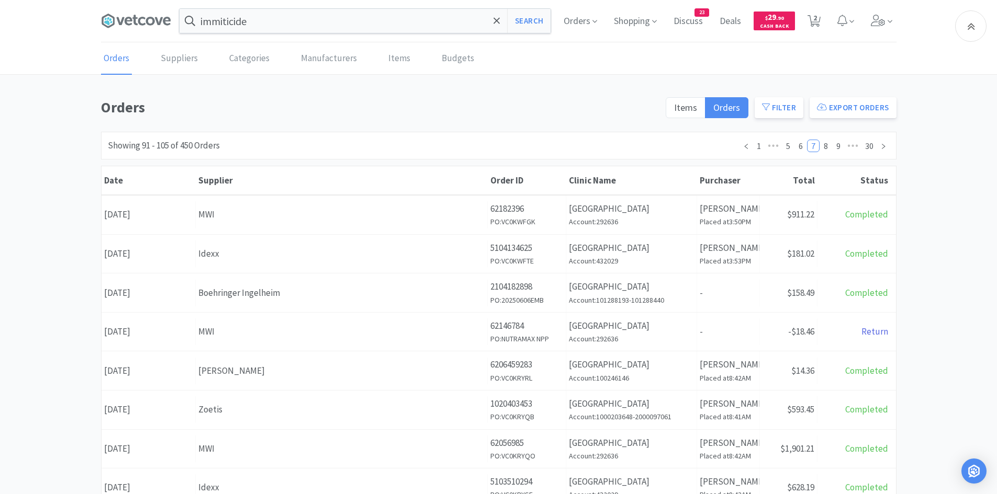
scroll to position [355, 0]
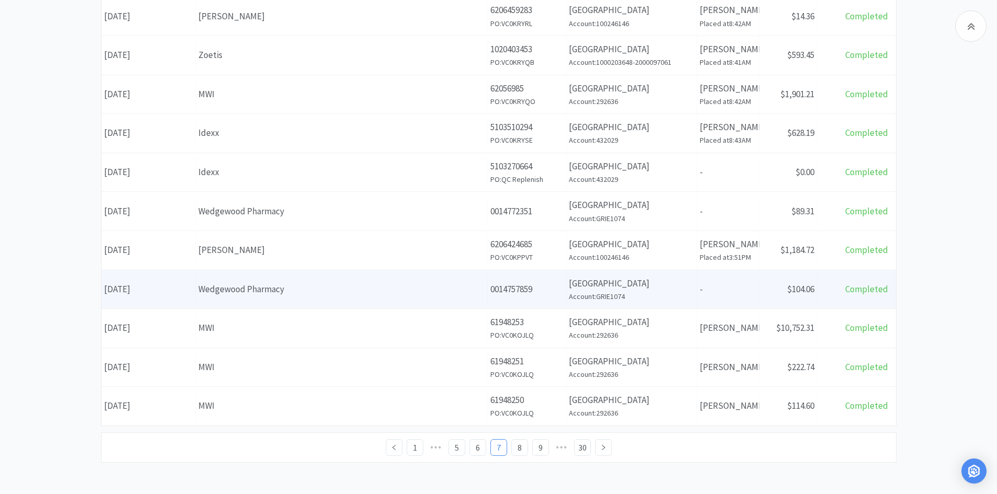
click at [358, 280] on div "Supplier Wedgewood Pharmacy" at bounding box center [342, 289] width 292 height 27
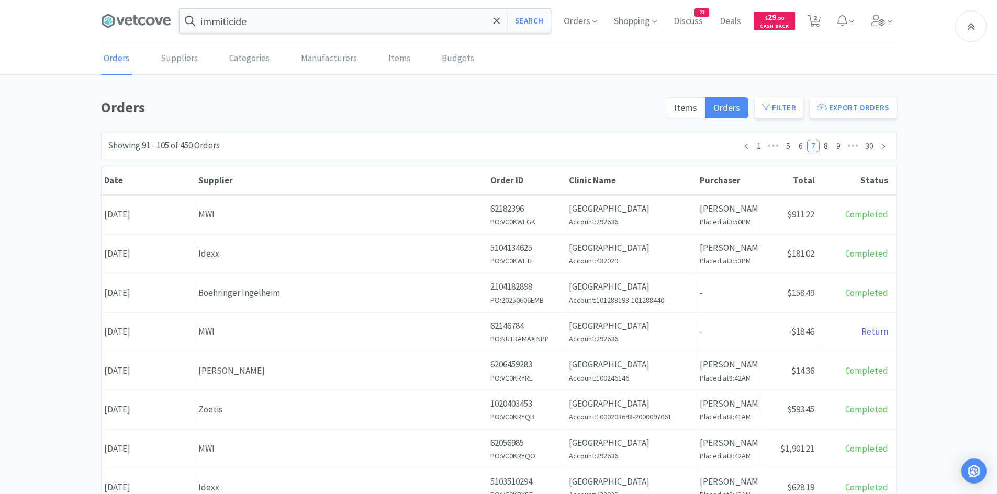
scroll to position [355, 0]
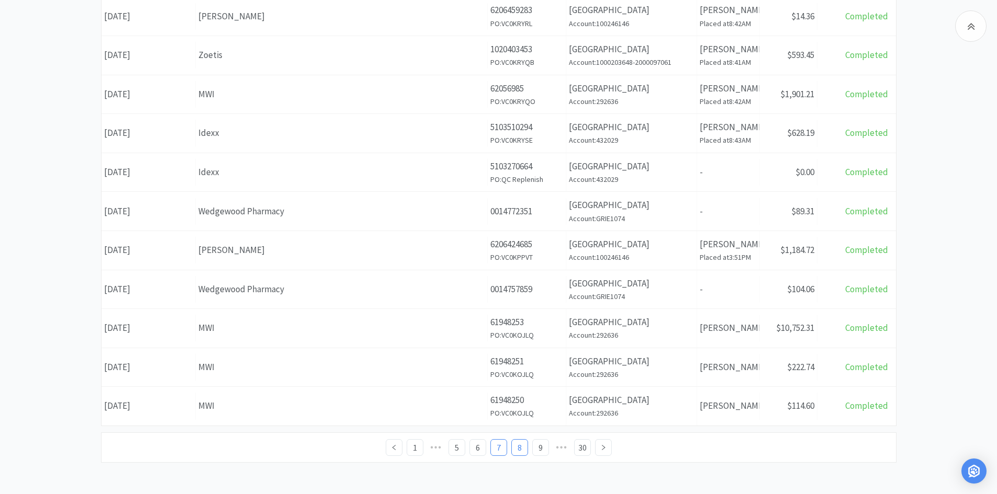
click at [518, 450] on link "8" at bounding box center [520, 448] width 16 height 16
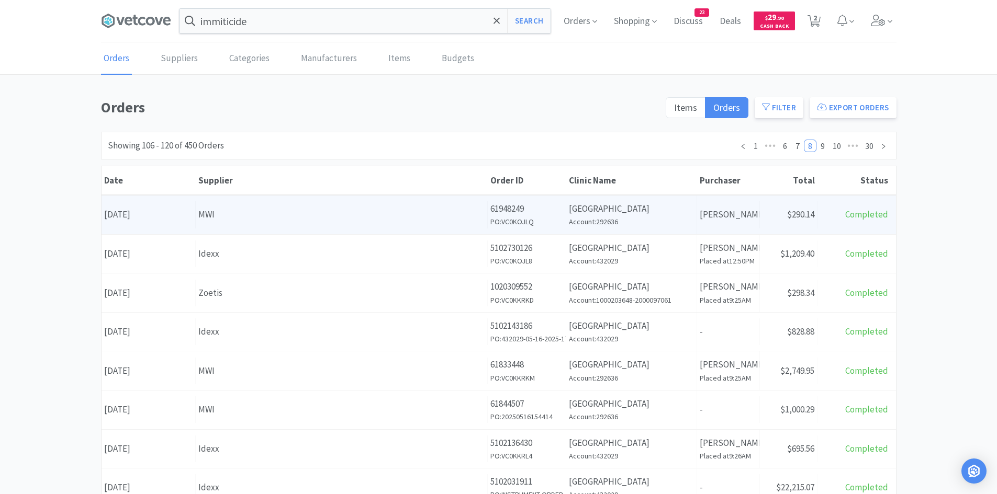
click at [242, 212] on div "MWI" at bounding box center [341, 215] width 286 height 14
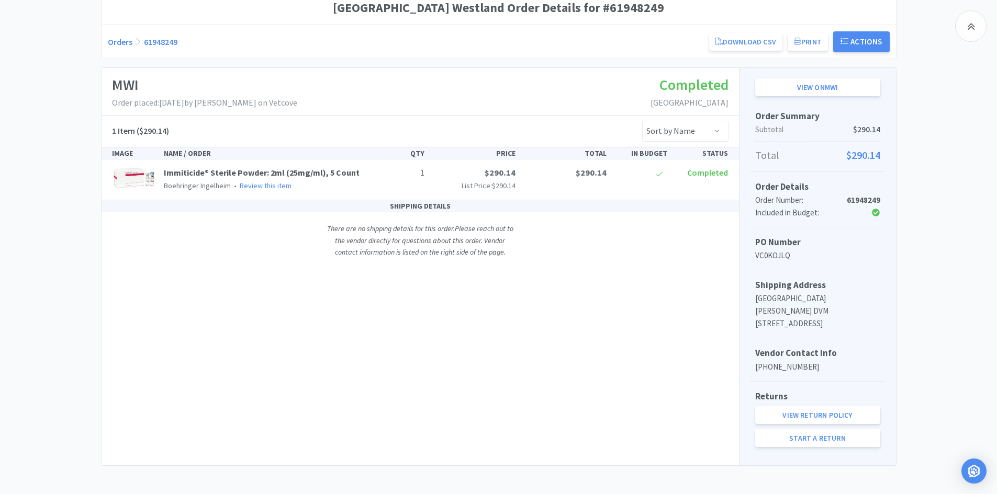
scroll to position [108, 0]
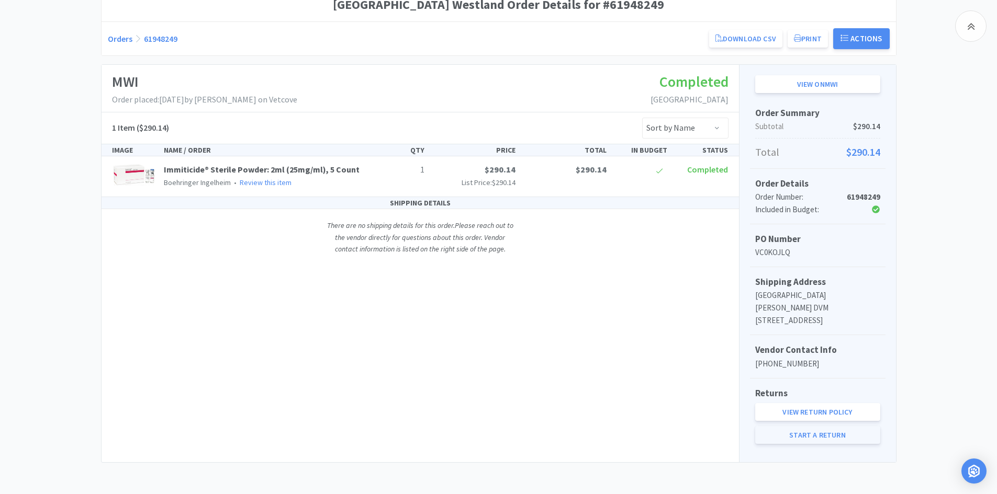
click at [828, 438] on link "Start a Return" at bounding box center [817, 435] width 125 height 18
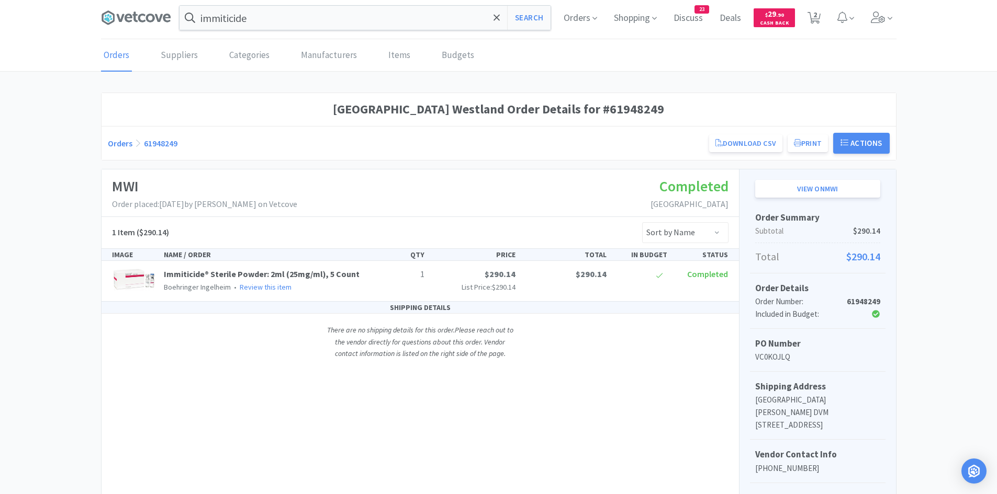
scroll to position [0, 0]
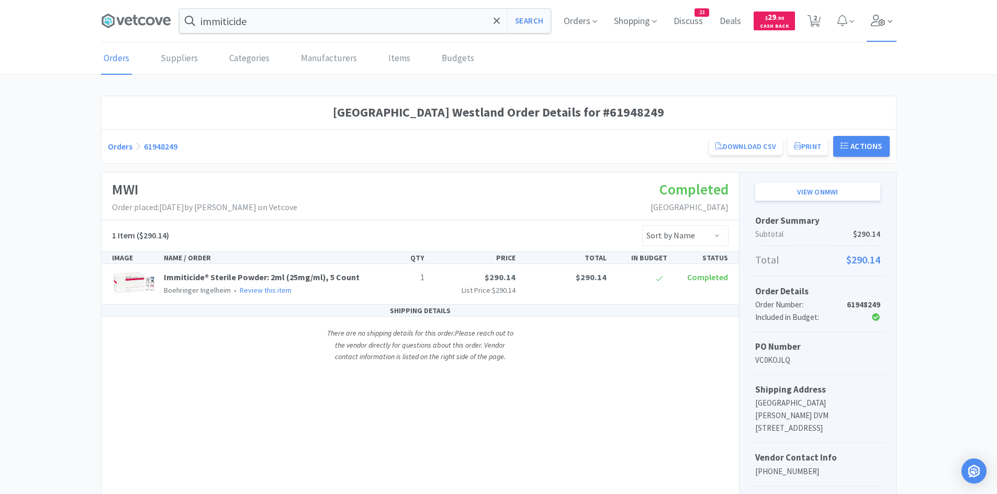
click at [878, 14] on span at bounding box center [881, 21] width 30 height 42
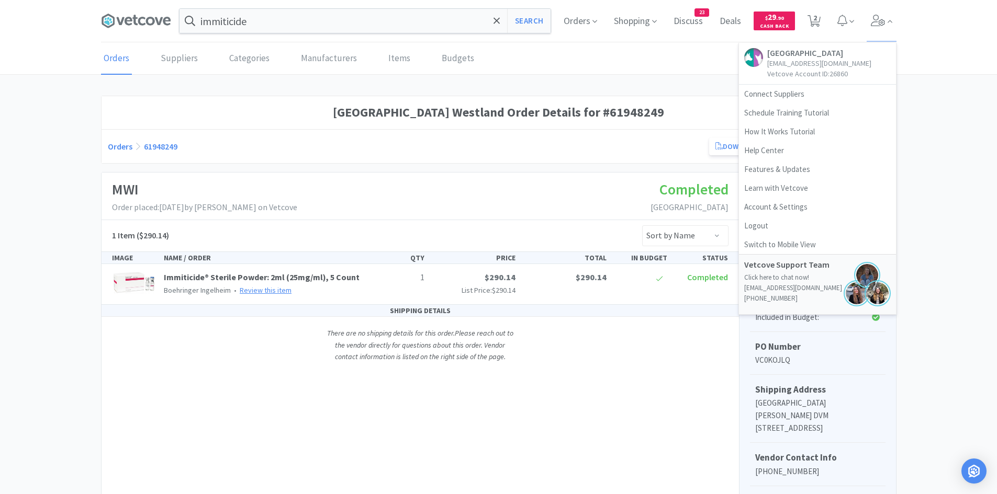
click at [265, 288] on link "Review this item" at bounding box center [266, 290] width 52 height 9
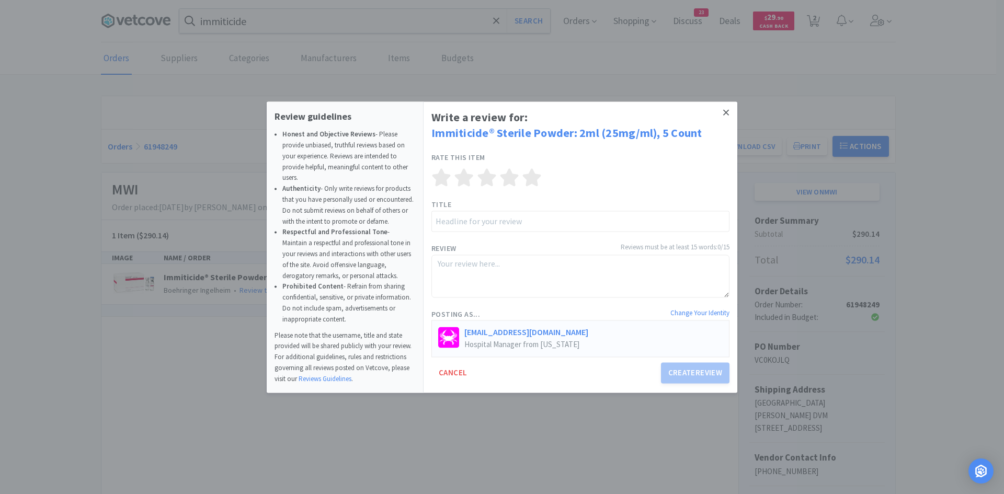
click at [728, 111] on icon at bounding box center [727, 112] width 6 height 6
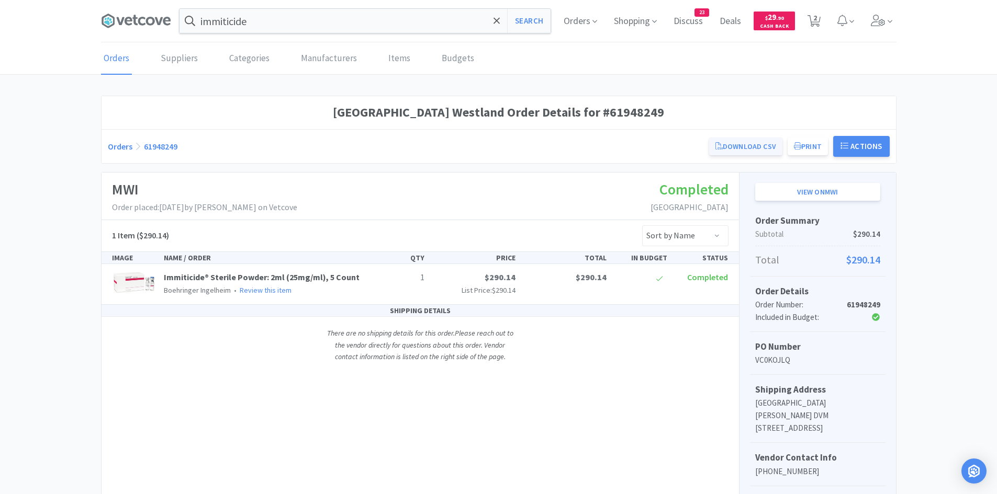
click at [754, 143] on link "Download CSV" at bounding box center [745, 147] width 73 height 18
click at [818, 152] on button "Print" at bounding box center [807, 147] width 40 height 18
